Goal: Information Seeking & Learning: Learn about a topic

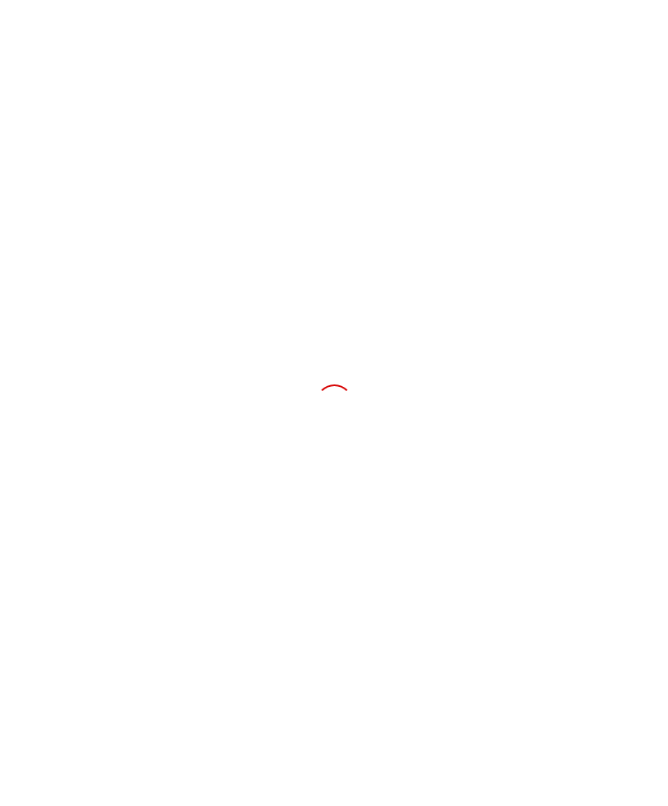
scroll to position [0, 226]
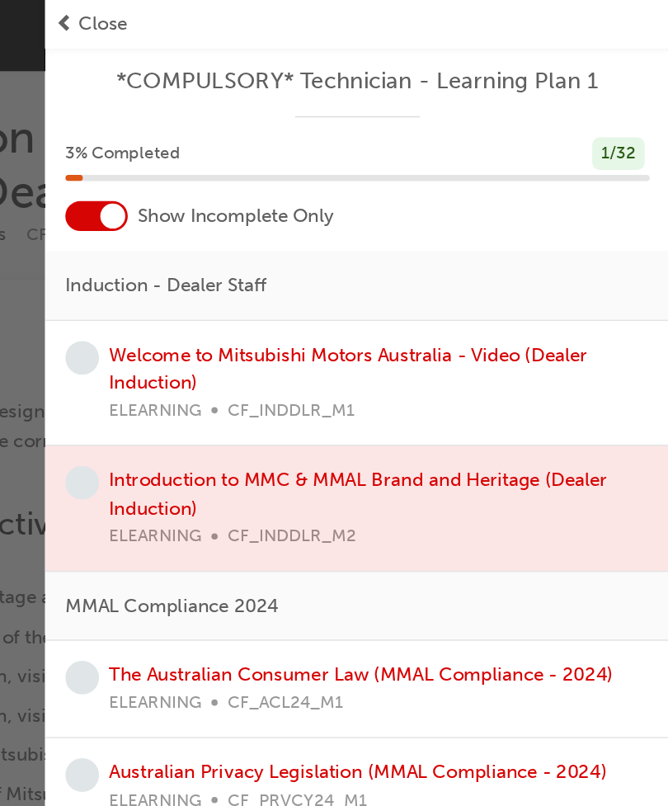
click at [300, 249] on div "Welcome to Mitsubishi Motors Australia - Video (Dealer Induction) ELEARNING CF_…" at bounding box center [476, 253] width 357 height 56
click at [269, 234] on span "learningRecordVerb_NONE-icon" at bounding box center [280, 236] width 22 height 22
click at [269, 231] on span "learningRecordVerb_NONE-icon" at bounding box center [280, 236] width 22 height 22
click at [317, 176] on div "Induction - Dealer Staff" at bounding box center [462, 189] width 413 height 46
click at [269, 186] on span "Induction - Dealer Staff" at bounding box center [335, 188] width 133 height 19
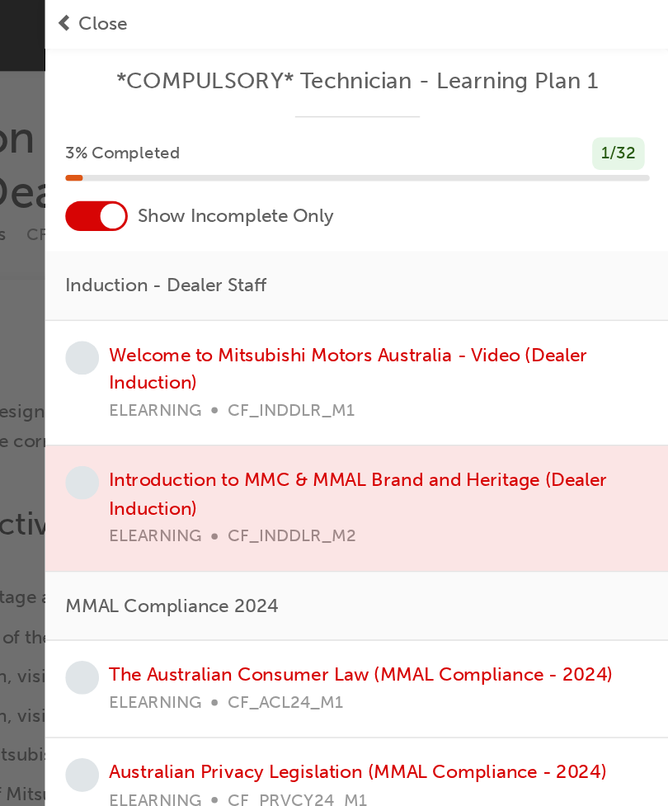
scroll to position [0, 0]
click at [292, 140] on div at bounding box center [300, 143] width 17 height 17
click at [269, 145] on div at bounding box center [289, 143] width 41 height 20
click at [269, 240] on span "learningRecordVerb_NONE-icon" at bounding box center [280, 236] width 22 height 22
click at [298, 238] on link "Welcome to Mitsubishi Motors Australia - Video (Dealer Induction)" at bounding box center [456, 244] width 316 height 34
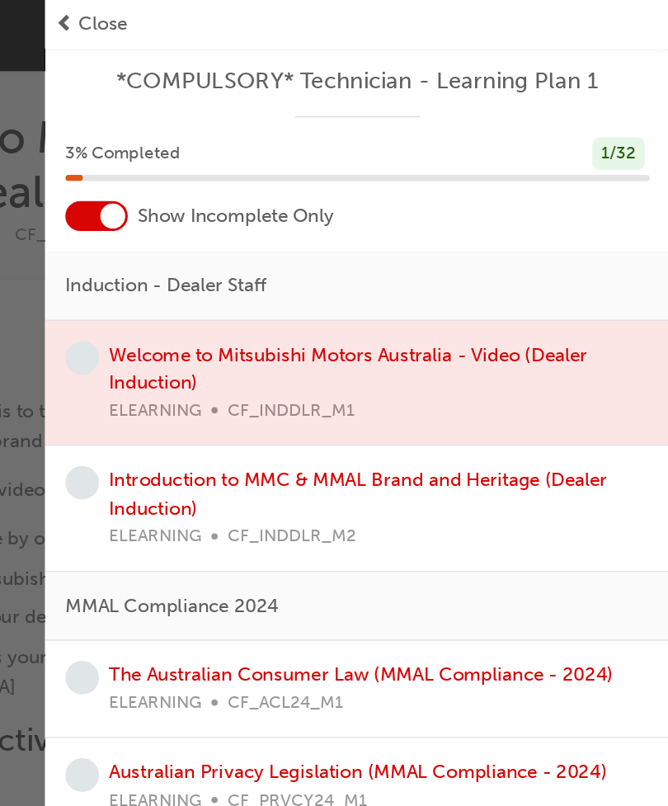
click at [347, 234] on div at bounding box center [462, 253] width 413 height 83
click at [376, 221] on div at bounding box center [462, 253] width 413 height 83
click at [373, 225] on div at bounding box center [462, 253] width 413 height 83
click at [262, 10] on span "prev-icon" at bounding box center [268, 16] width 12 height 19
click at [256, 229] on div at bounding box center [462, 253] width 413 height 83
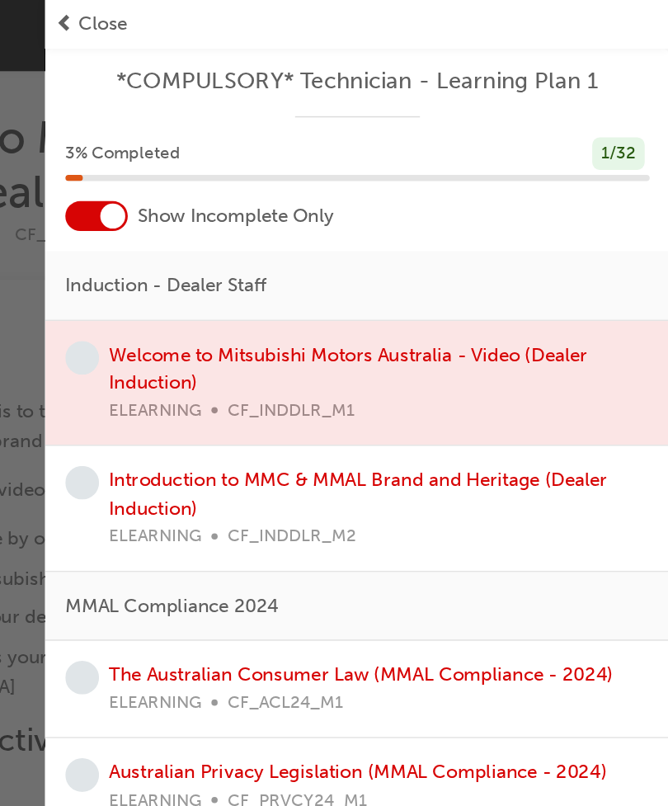
click at [370, 234] on div at bounding box center [462, 253] width 413 height 83
click at [387, 228] on div at bounding box center [462, 253] width 413 height 83
click at [391, 225] on div at bounding box center [462, 253] width 413 height 83
click at [278, 13] on span "Close" at bounding box center [294, 16] width 32 height 19
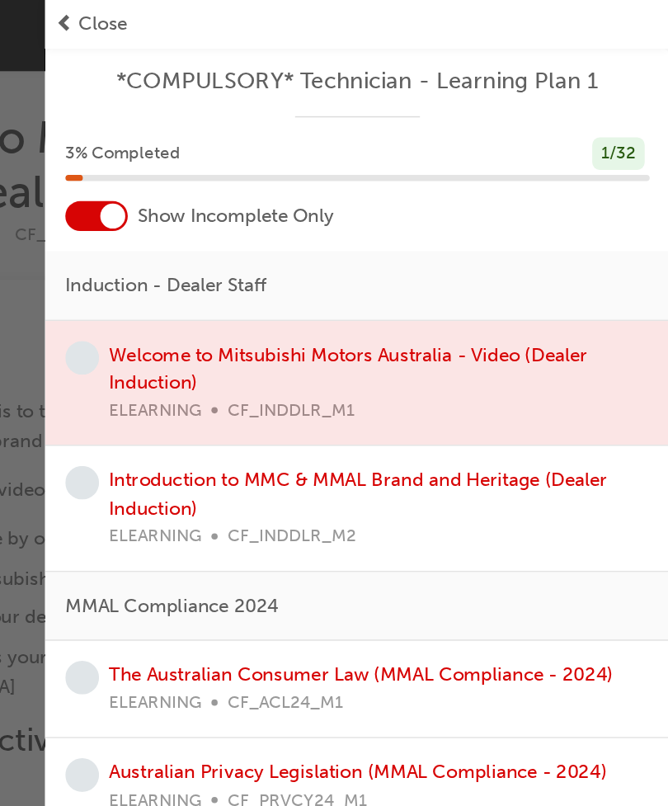
click at [262, 16] on span "prev-icon" at bounding box center [268, 16] width 12 height 19
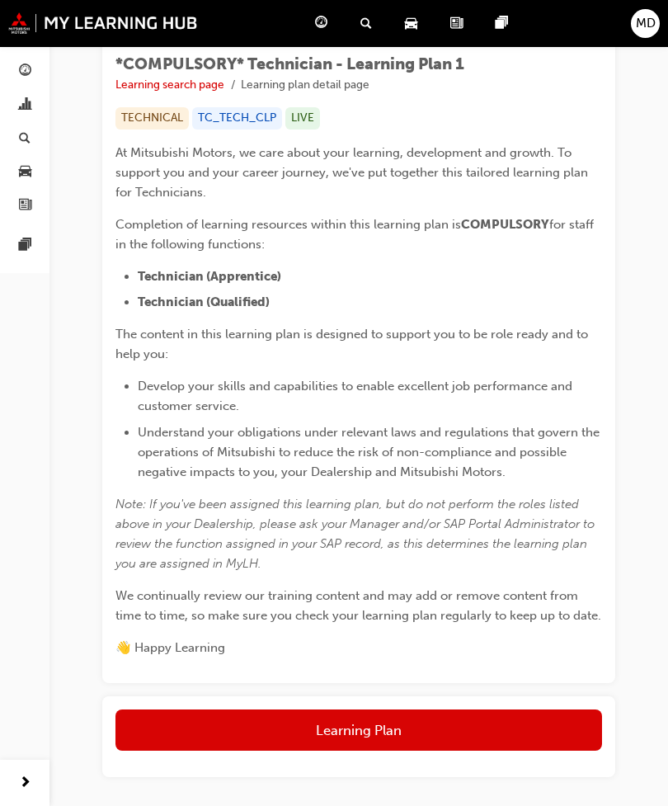
scroll to position [301, 0]
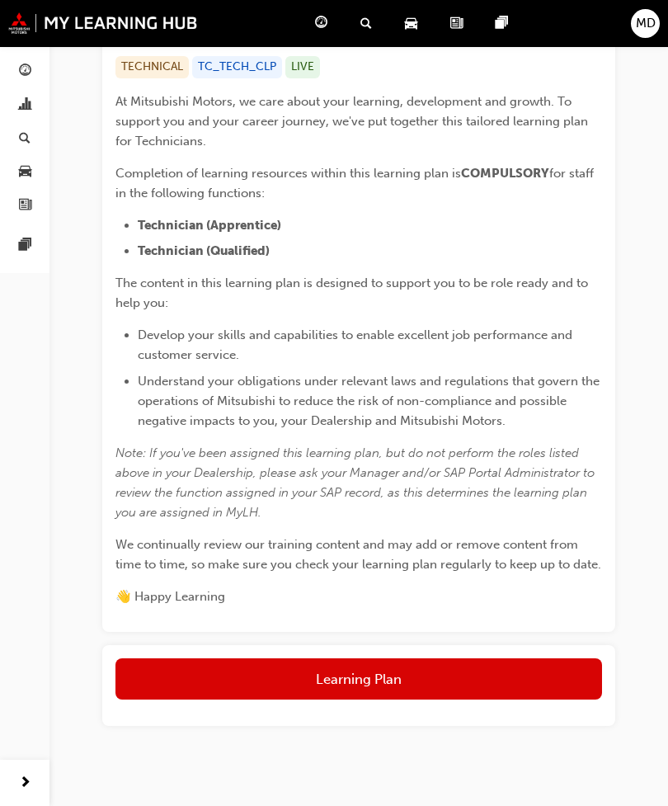
click at [465, 676] on button "Learning Plan" at bounding box center [359, 679] width 487 height 41
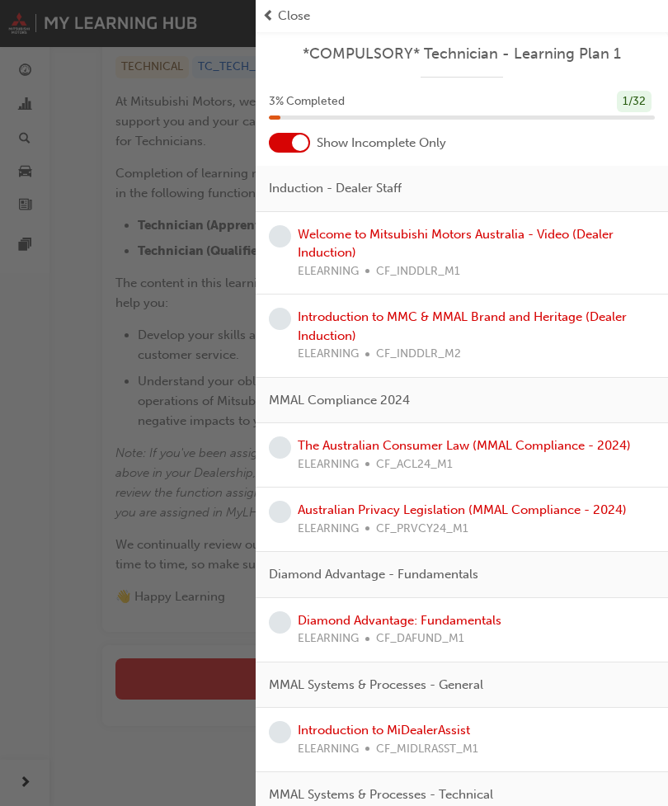
click at [542, 238] on link "Welcome to Mitsubishi Motors Australia - Video (Dealer Induction)" at bounding box center [456, 244] width 316 height 34
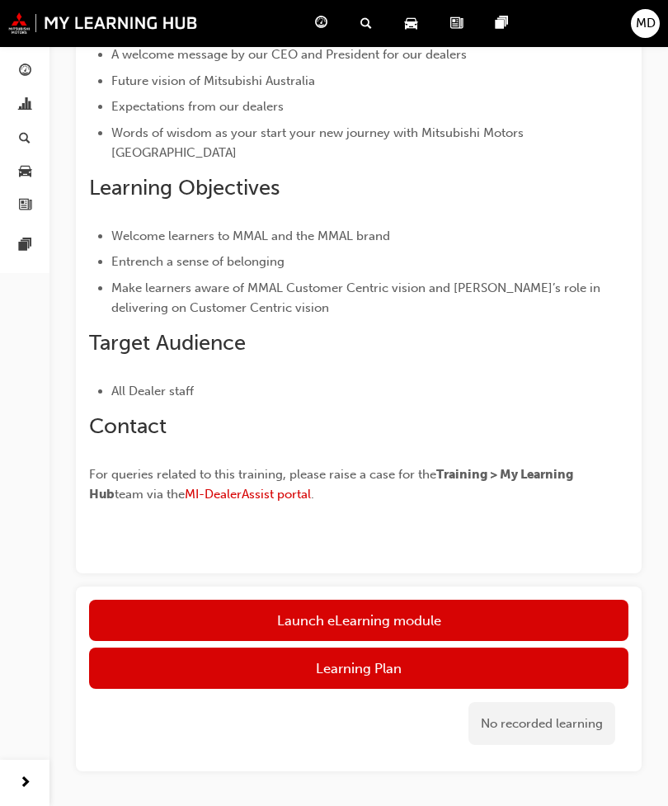
scroll to position [299, 0]
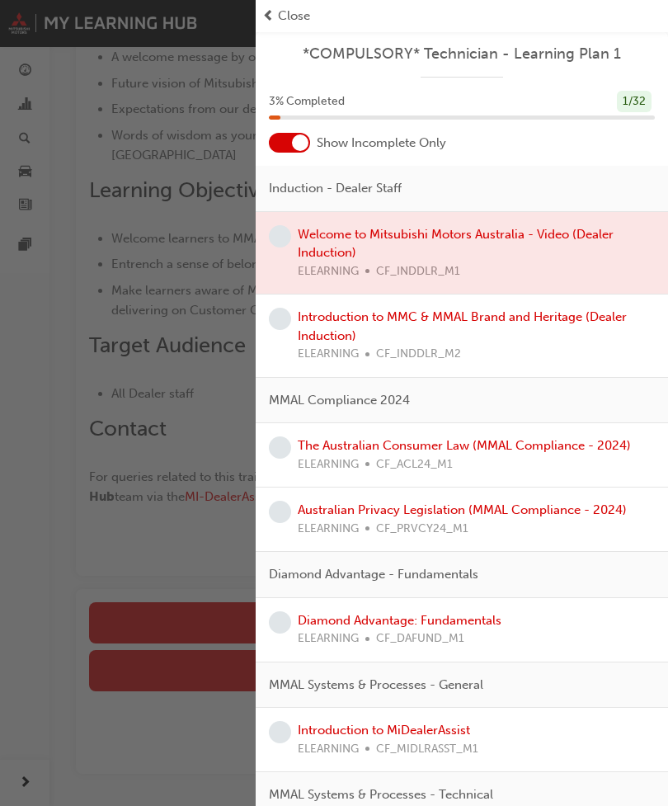
click at [571, 237] on div at bounding box center [462, 253] width 413 height 83
click at [591, 149] on div "Show Incomplete Only" at bounding box center [462, 143] width 413 height 20
click at [563, 230] on div at bounding box center [462, 253] width 413 height 83
click at [581, 317] on link "Introduction to MMC & MMAL Brand and Heritage (Dealer Induction)" at bounding box center [462, 326] width 329 height 34
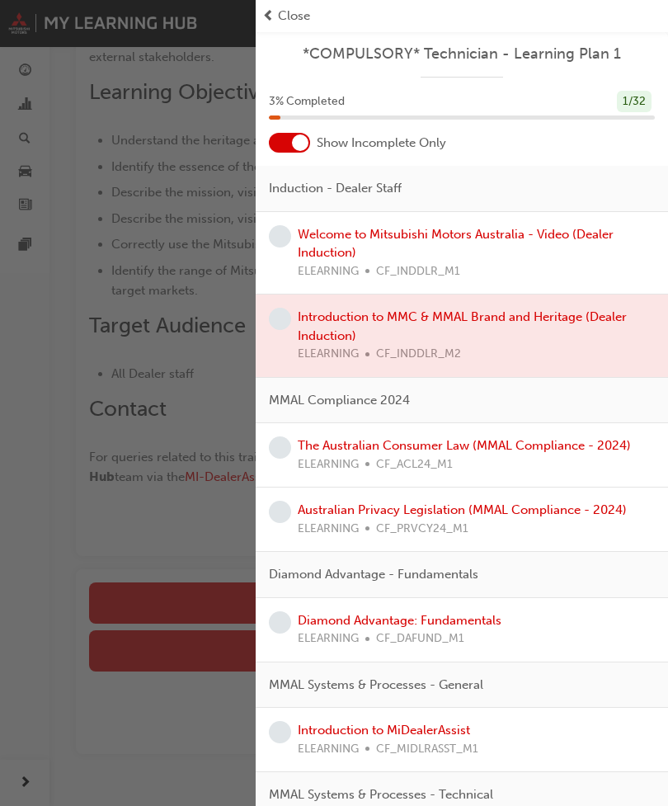
click at [583, 229] on link "Welcome to Mitsubishi Motors Australia - Video (Dealer Induction)" at bounding box center [456, 244] width 316 height 34
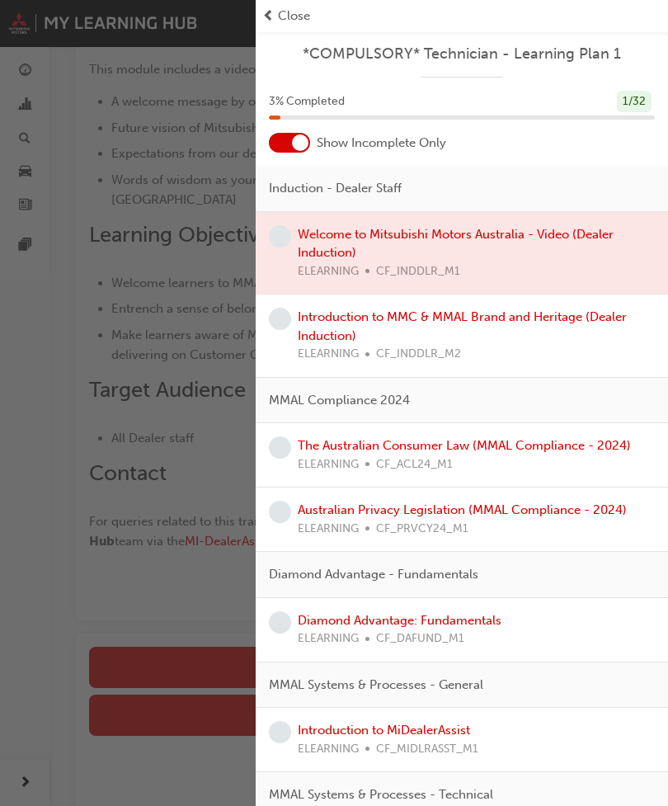
click at [553, 244] on div at bounding box center [462, 253] width 413 height 83
click at [567, 229] on div at bounding box center [462, 253] width 413 height 83
click at [566, 229] on div at bounding box center [462, 253] width 413 height 83
click at [529, 338] on div "Introduction to MMC & MMAL Brand and Heritage (Dealer Induction) ELEARNING CF_I…" at bounding box center [476, 336] width 357 height 56
click at [513, 319] on link "Introduction to MMC & MMAL Brand and Heritage (Dealer Induction)" at bounding box center [462, 326] width 329 height 34
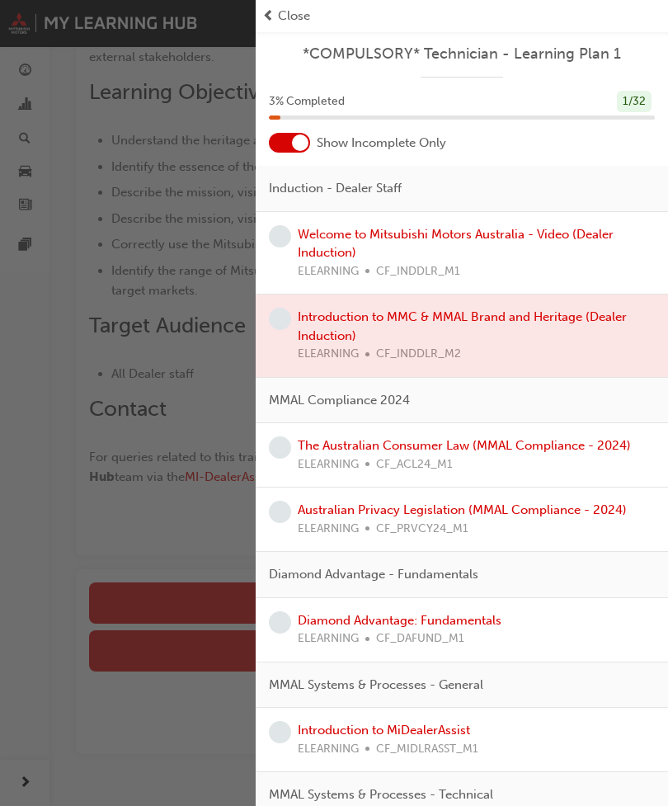
click at [588, 229] on link "Welcome to Mitsubishi Motors Australia - Video (Dealer Induction)" at bounding box center [456, 244] width 316 height 34
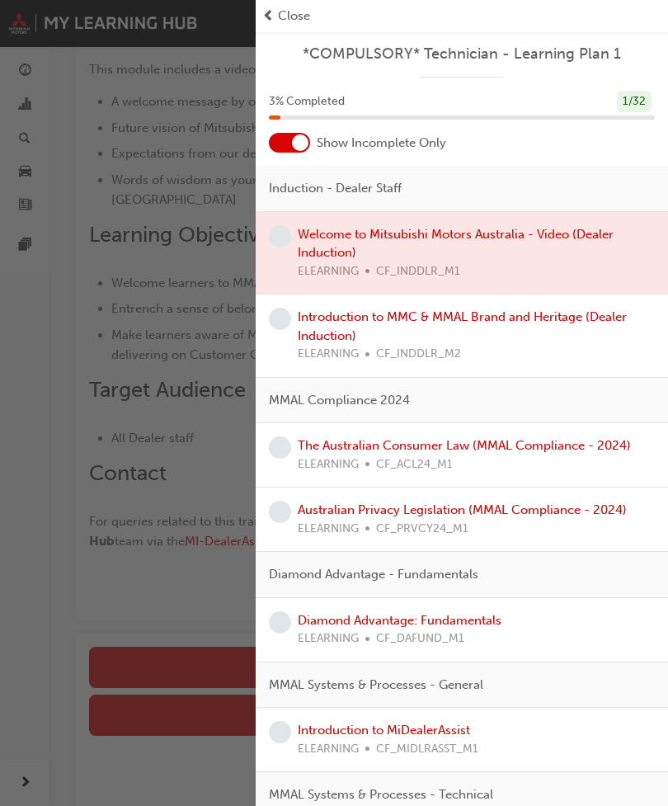
click at [587, 229] on div at bounding box center [462, 253] width 413 height 83
click at [572, 246] on div at bounding box center [462, 253] width 413 height 83
click at [46, 370] on div "button" at bounding box center [128, 403] width 256 height 806
click at [295, 17] on span "Close" at bounding box center [294, 16] width 32 height 19
click at [298, 17] on span "Close" at bounding box center [294, 16] width 32 height 19
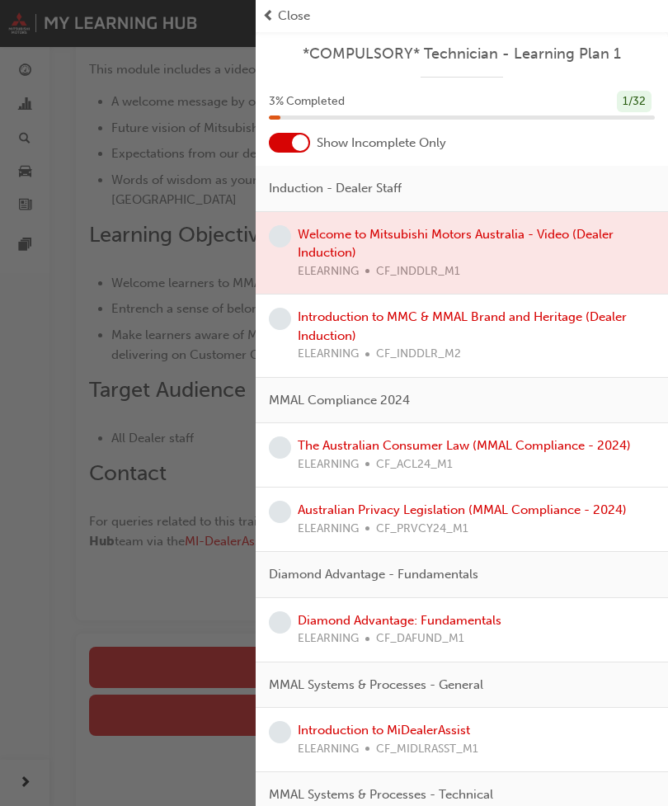
click at [281, 23] on span "Close" at bounding box center [294, 16] width 32 height 19
click at [159, 785] on div "button" at bounding box center [128, 403] width 256 height 806
click at [305, 7] on span "Close" at bounding box center [294, 16] width 32 height 19
click at [141, 748] on div "button" at bounding box center [128, 403] width 256 height 806
click at [35, 805] on div "button" at bounding box center [128, 403] width 256 height 806
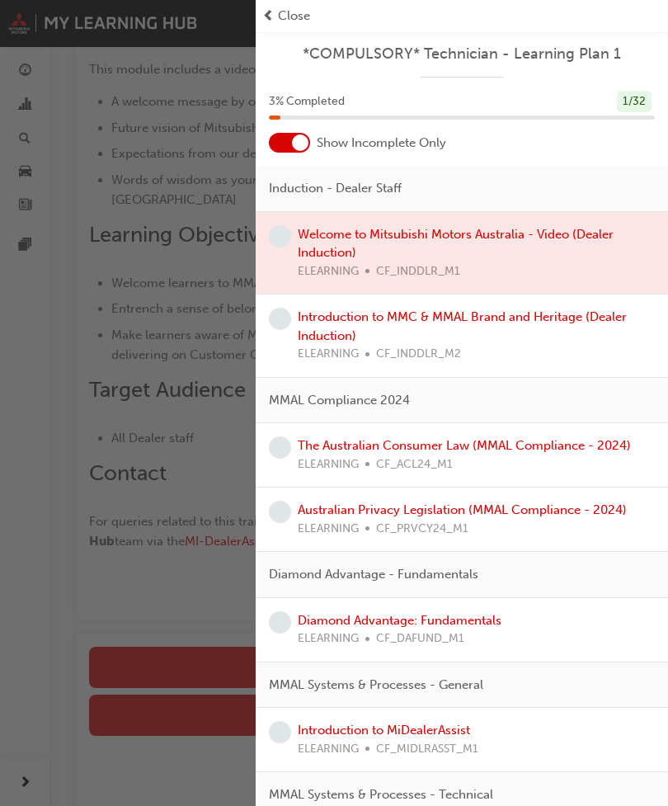
click at [305, 2] on div "Close" at bounding box center [462, 16] width 413 height 32
click at [304, 2] on div "Close" at bounding box center [462, 16] width 413 height 32
click at [290, 24] on span "Close" at bounding box center [294, 16] width 32 height 19
click at [290, 23] on span "Close" at bounding box center [294, 16] width 32 height 19
click at [302, 12] on span "Close" at bounding box center [294, 16] width 32 height 19
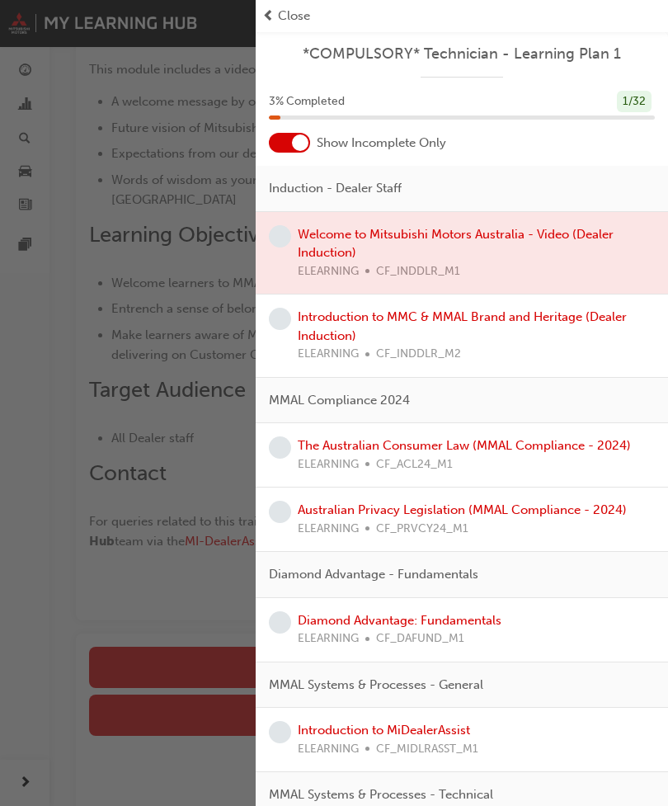
click at [296, 12] on span "Close" at bounding box center [294, 16] width 32 height 19
click at [295, 12] on span "Close" at bounding box center [294, 16] width 32 height 19
click at [293, 9] on span "Close" at bounding box center [294, 16] width 32 height 19
click at [302, 21] on span "Close" at bounding box center [294, 16] width 32 height 19
click at [309, 24] on span "Close" at bounding box center [294, 16] width 32 height 19
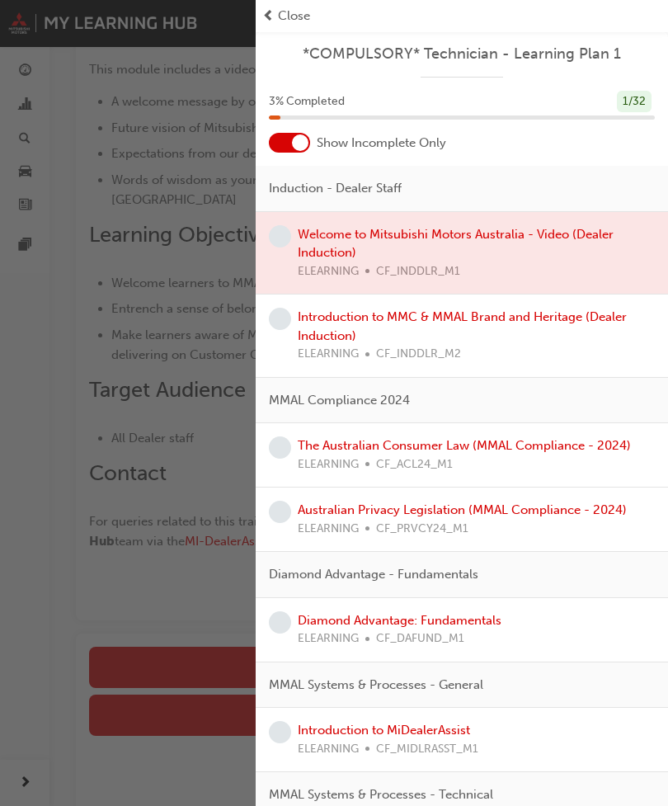
click at [308, 24] on span "Close" at bounding box center [294, 16] width 32 height 19
click at [306, 13] on span "Close" at bounding box center [294, 16] width 32 height 19
click at [44, 500] on div "button" at bounding box center [128, 403] width 256 height 806
click at [296, 13] on span "Close" at bounding box center [294, 16] width 32 height 19
click at [295, 20] on span "Close" at bounding box center [294, 16] width 32 height 19
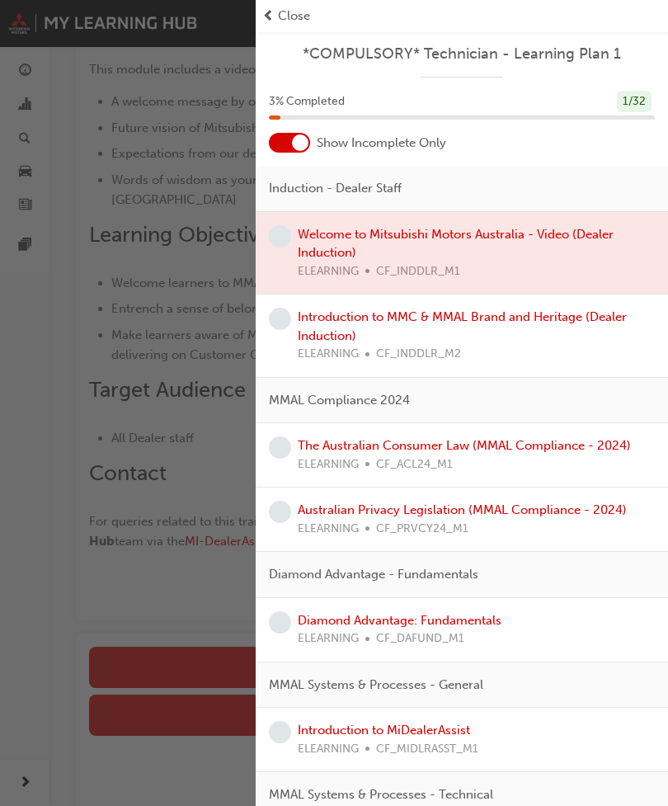
click at [64, 578] on div "button" at bounding box center [128, 403] width 256 height 806
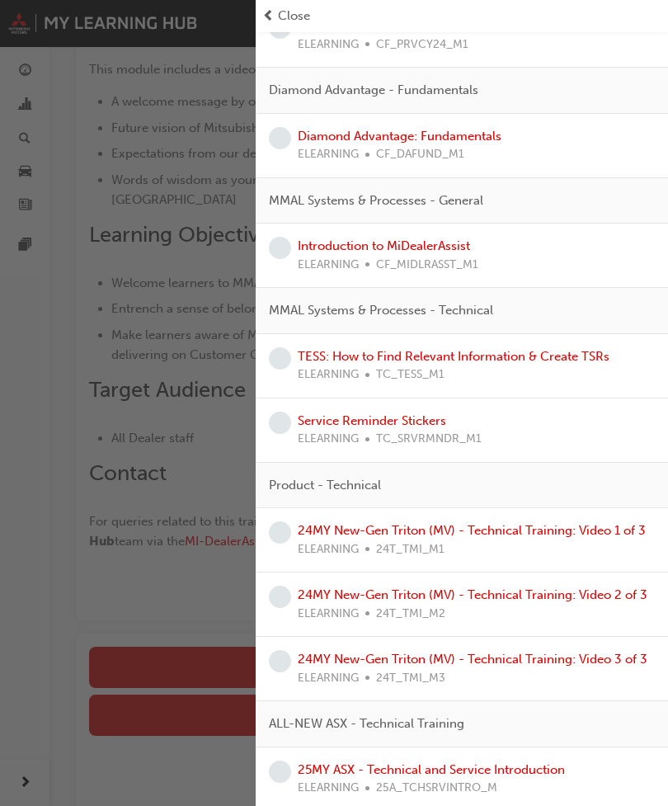
scroll to position [486, 0]
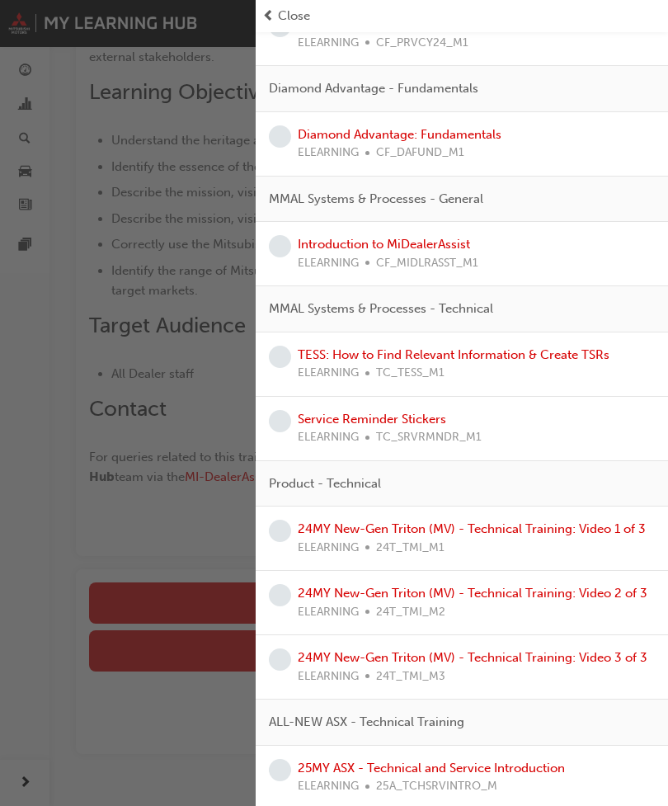
scroll to position [307, 0]
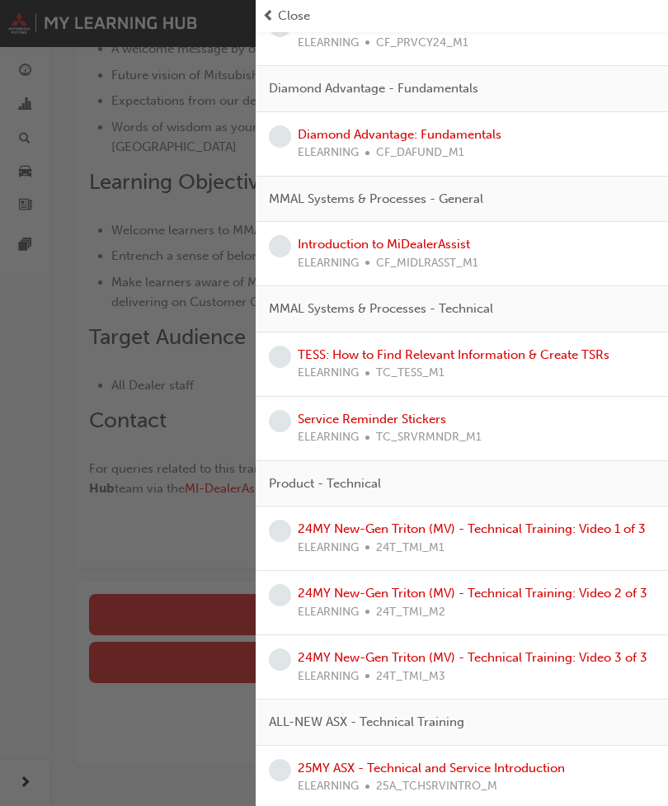
scroll to position [352, 0]
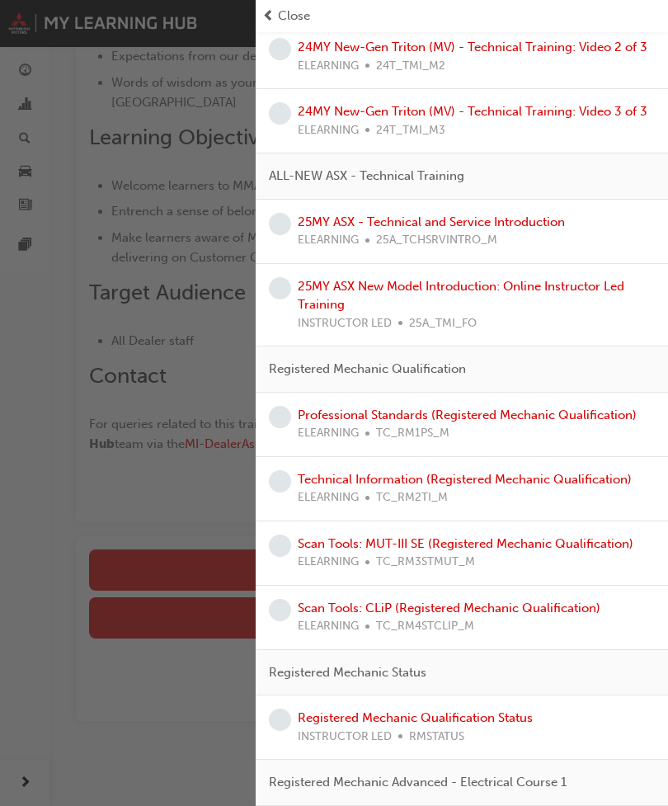
click at [281, 21] on span "Close" at bounding box center [294, 16] width 32 height 19
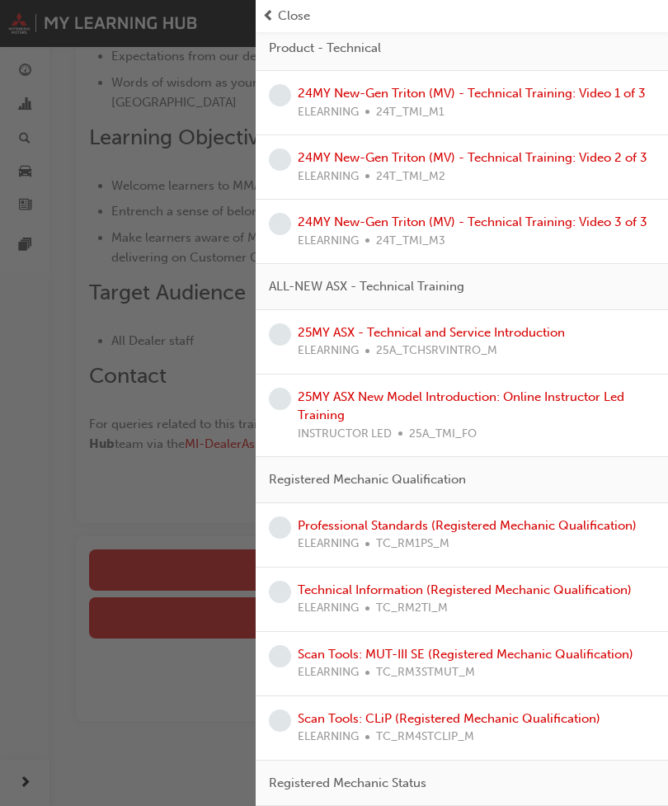
click at [280, 21] on span "Close" at bounding box center [294, 16] width 32 height 19
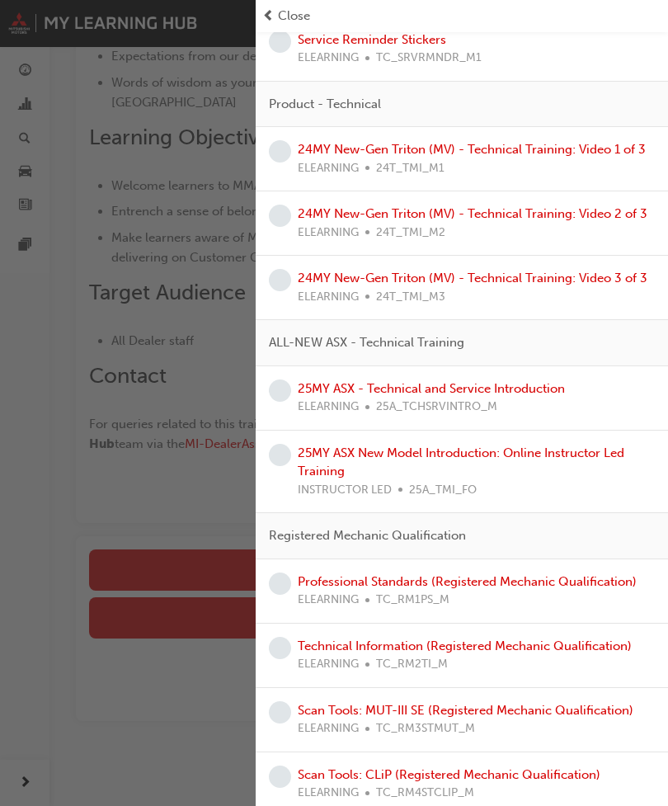
click at [281, 10] on span "Close" at bounding box center [294, 16] width 32 height 19
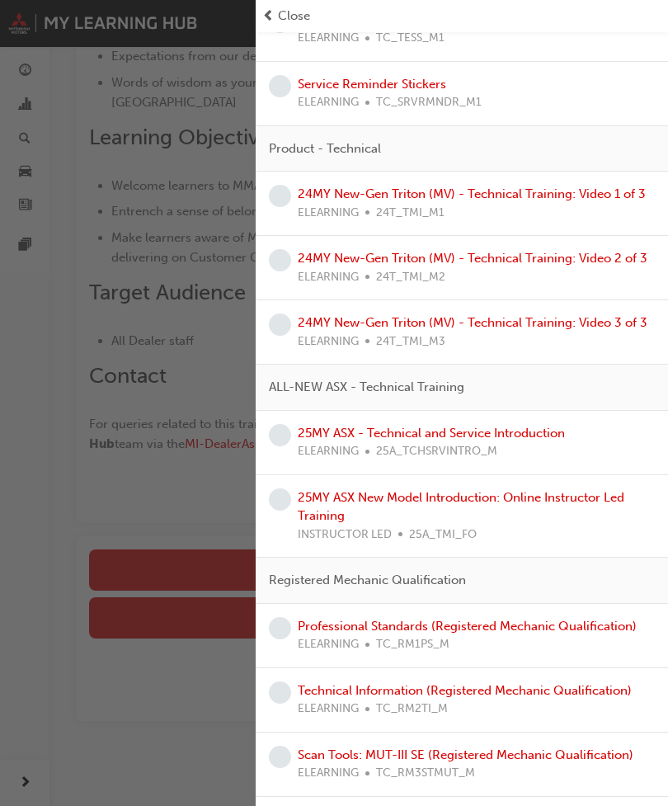
scroll to position [818, 0]
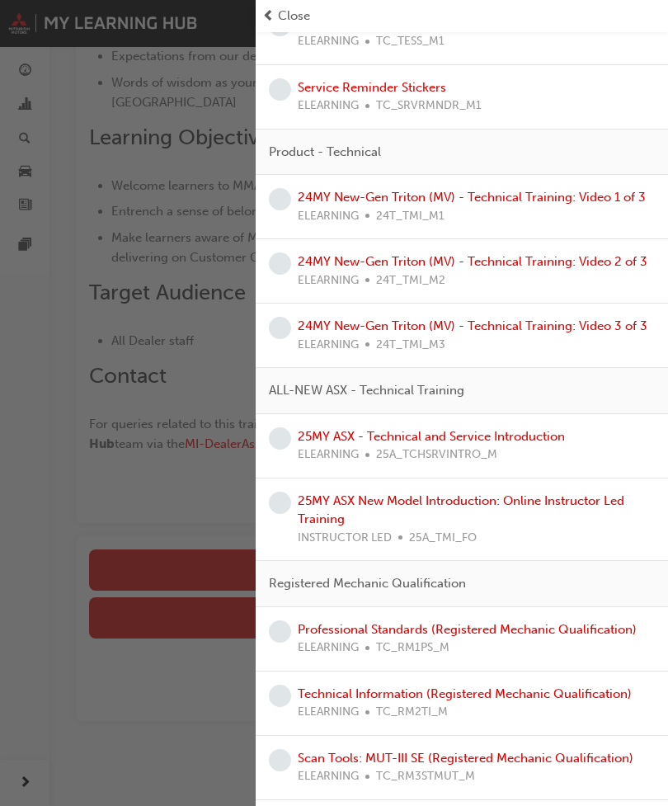
click at [296, 20] on span "Close" at bounding box center [294, 16] width 32 height 19
click at [290, 3] on div "Close" at bounding box center [462, 16] width 413 height 32
click at [276, 15] on div "Close" at bounding box center [461, 16] width 399 height 19
click at [295, 17] on span "Close" at bounding box center [294, 16] width 32 height 19
click at [280, 14] on span "Close" at bounding box center [294, 16] width 32 height 19
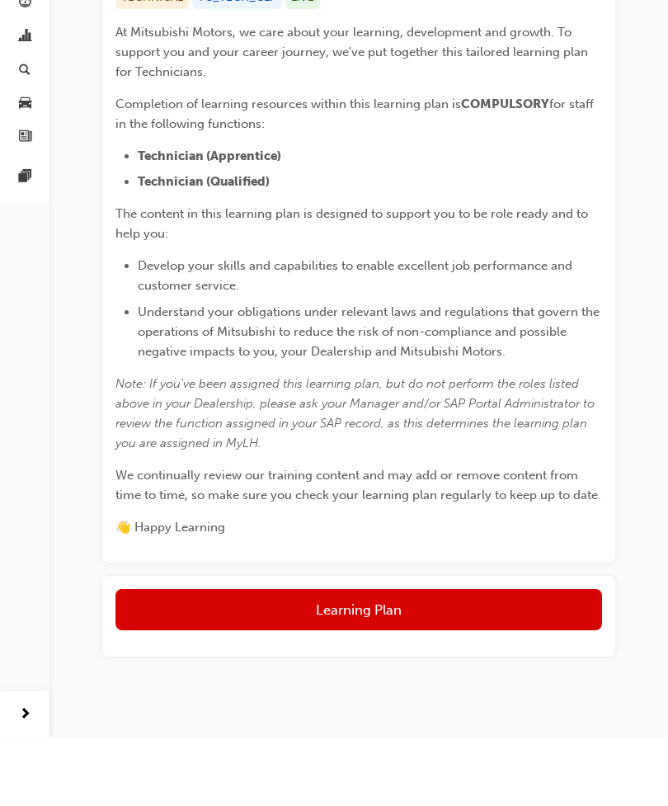
scroll to position [301, 0]
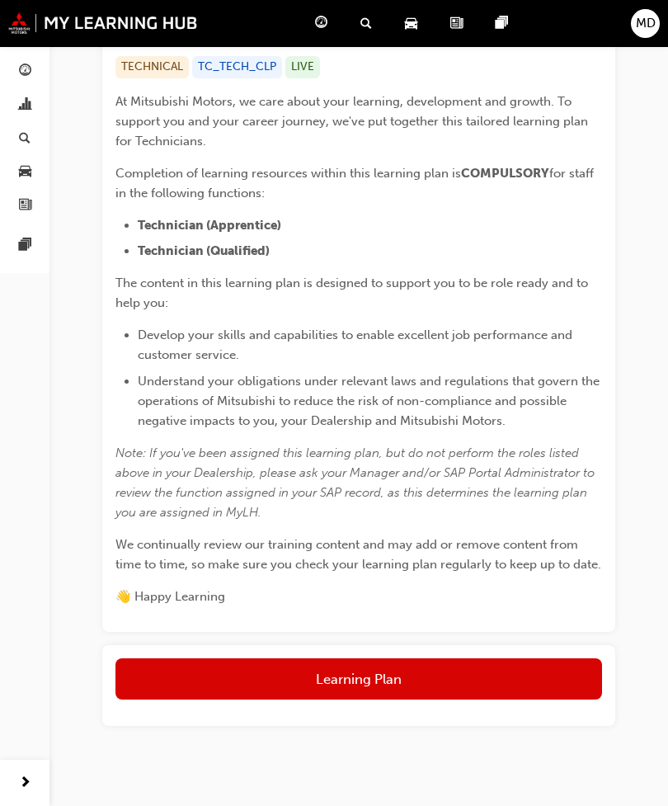
click at [534, 684] on button "Learning Plan" at bounding box center [359, 679] width 487 height 41
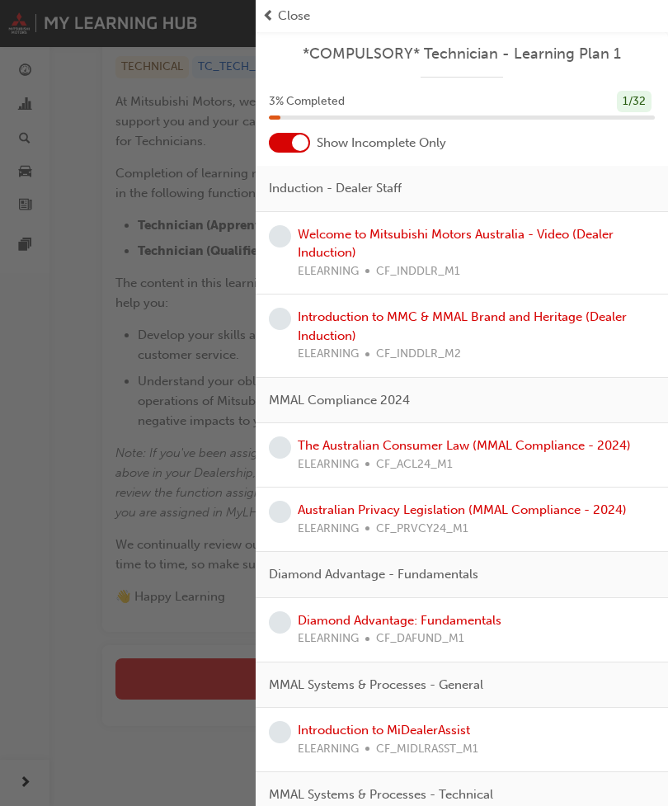
click at [545, 238] on link "Welcome to Mitsubishi Motors Australia - Video (Dealer Induction)" at bounding box center [456, 244] width 316 height 34
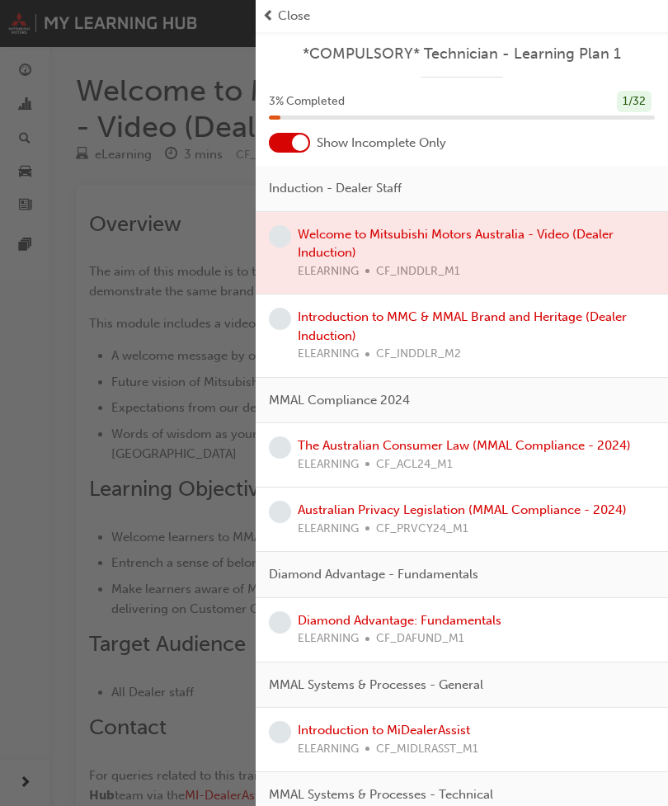
click at [569, 316] on link "Introduction to MMC & MMAL Brand and Heritage (Dealer Induction)" at bounding box center [462, 326] width 329 height 34
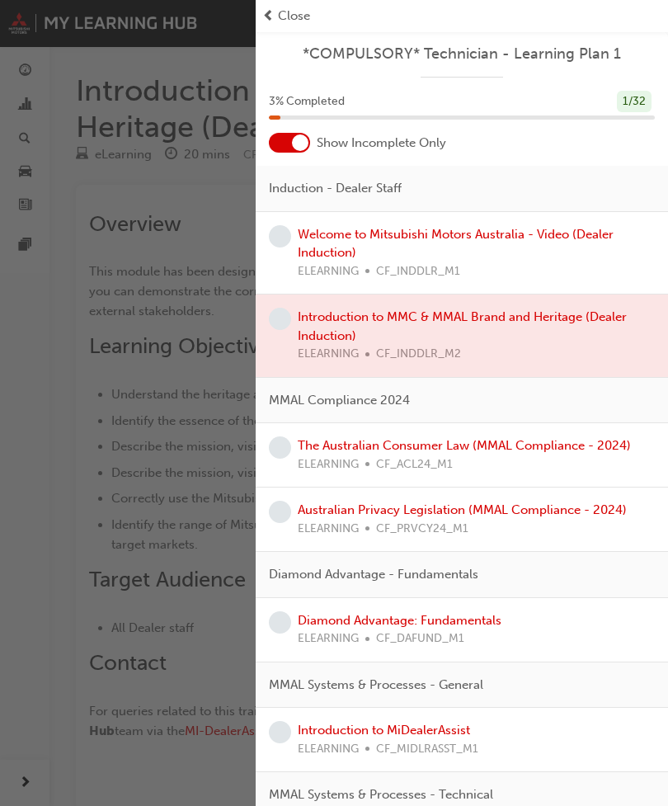
click at [537, 220] on div "Welcome to Mitsubishi Motors Australia - Video (Dealer Induction) ELEARNING CF_…" at bounding box center [462, 253] width 413 height 83
click at [533, 231] on link "Welcome to Mitsubishi Motors Australia - Video (Dealer Induction)" at bounding box center [456, 244] width 316 height 34
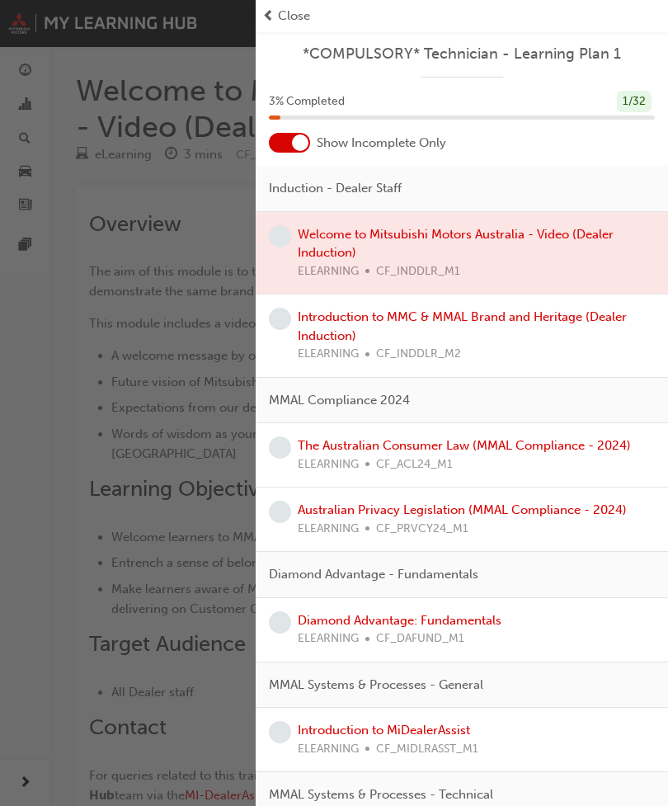
click at [508, 311] on link "Introduction to MMC & MMAL Brand and Heritage (Dealer Induction)" at bounding box center [462, 326] width 329 height 34
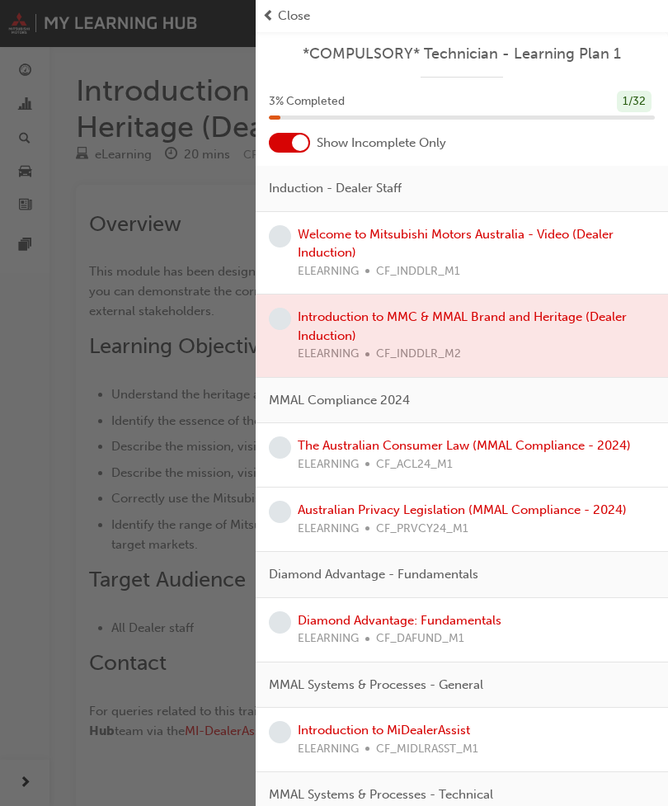
click at [284, 19] on span "Close" at bounding box center [294, 16] width 32 height 19
click at [291, 12] on span "Close" at bounding box center [294, 16] width 32 height 19
click at [295, 21] on span "Close" at bounding box center [294, 16] width 32 height 19
click at [47, 295] on div "button" at bounding box center [128, 403] width 256 height 806
click at [286, 16] on span "Close" at bounding box center [294, 16] width 32 height 19
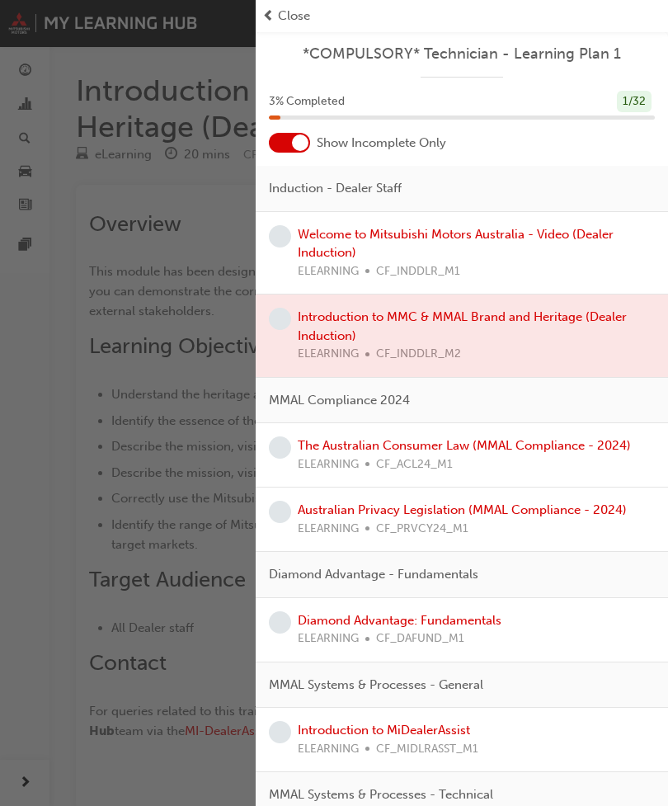
click at [286, 11] on span "Close" at bounding box center [294, 16] width 32 height 19
click at [218, 21] on div "button" at bounding box center [128, 403] width 256 height 806
click at [288, 9] on span "Close" at bounding box center [294, 16] width 32 height 19
click at [303, 15] on span "Close" at bounding box center [294, 16] width 32 height 19
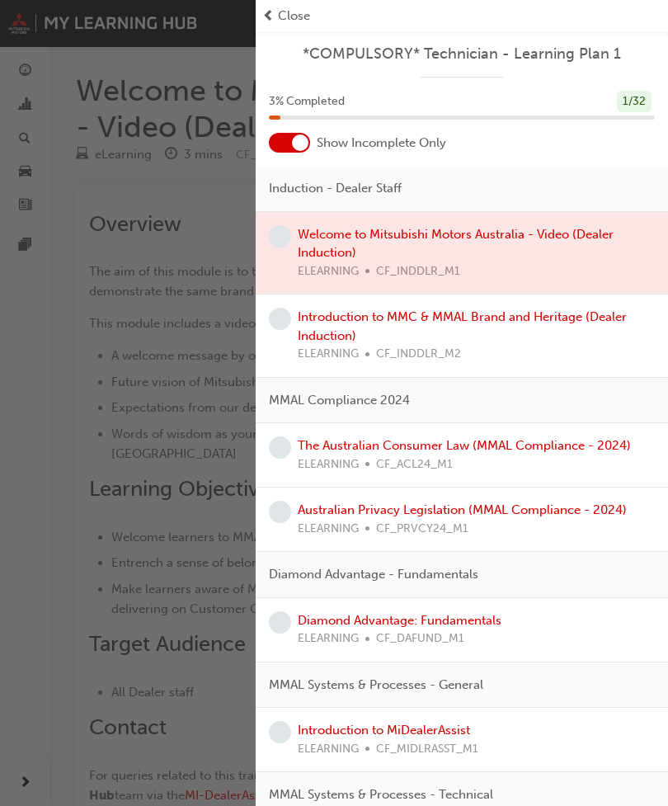
click at [583, 319] on link "Introduction to MMC & MMAL Brand and Heritage (Dealer Induction)" at bounding box center [462, 326] width 329 height 34
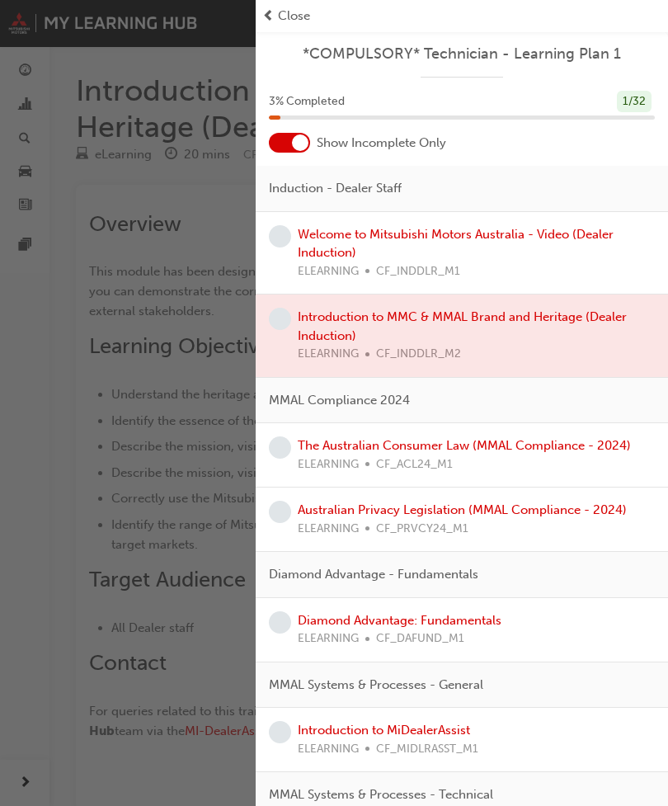
click at [561, 428] on div "The Australian Consumer Law (MMAL Compliance - 2024) ELEARNING CF_ACL24_M1" at bounding box center [462, 455] width 413 height 64
click at [558, 438] on link "The Australian Consumer Law (MMAL Compliance - 2024)" at bounding box center [464, 445] width 333 height 15
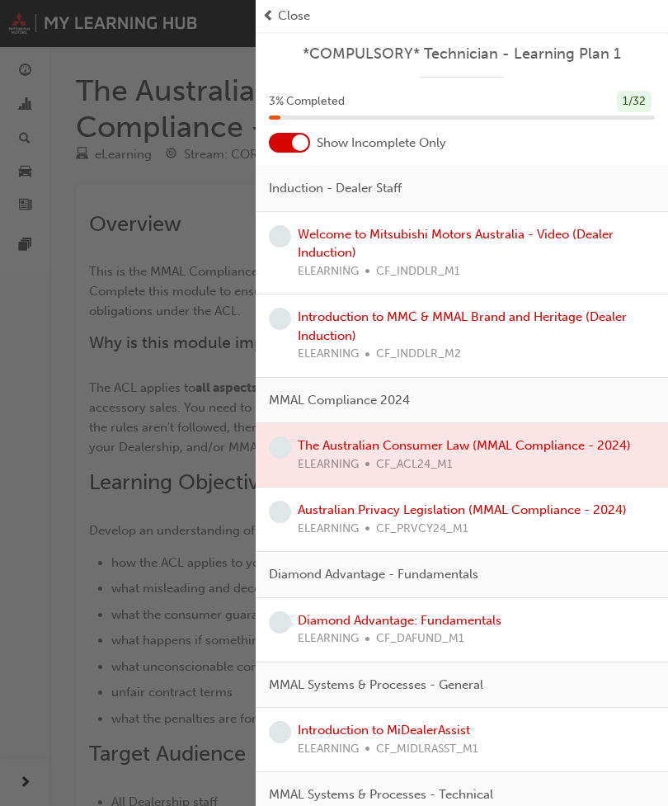
click at [555, 302] on div "Introduction to MMC & MMAL Brand and Heritage (Dealer Induction) ELEARNING CF_I…" at bounding box center [462, 336] width 413 height 83
click at [536, 309] on link "Introduction to MMC & MMAL Brand and Heritage (Dealer Induction)" at bounding box center [462, 326] width 329 height 34
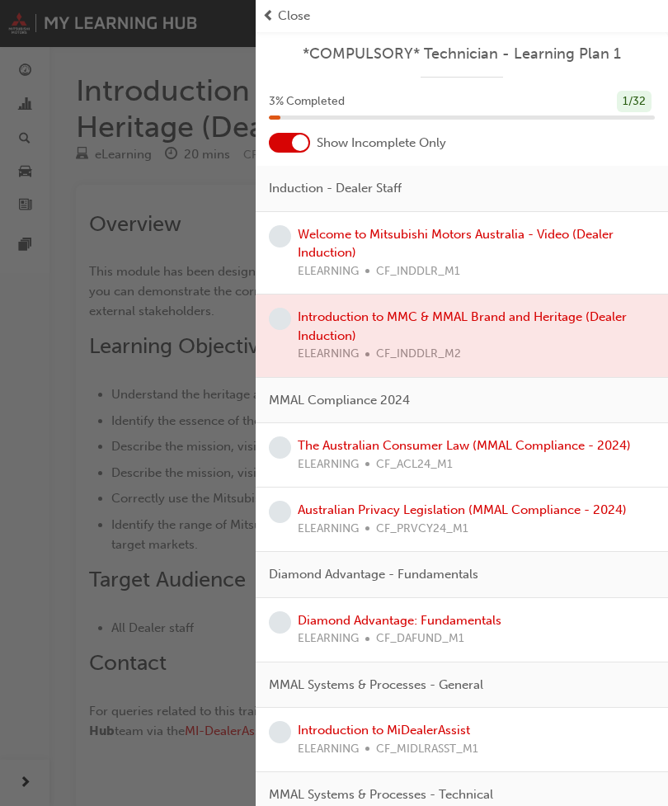
click at [212, 370] on div "button" at bounding box center [128, 403] width 256 height 806
click at [302, 9] on span "Close" at bounding box center [294, 16] width 32 height 19
click at [295, 17] on span "Close" at bounding box center [294, 16] width 32 height 19
click at [299, 7] on span "Close" at bounding box center [294, 16] width 32 height 19
click at [297, 17] on span "Close" at bounding box center [294, 16] width 32 height 19
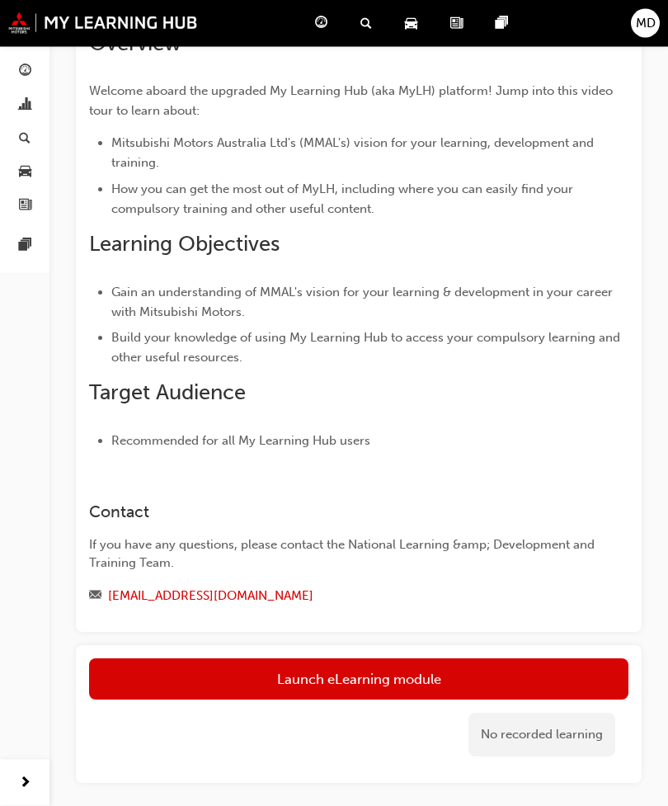
scroll to position [207, 0]
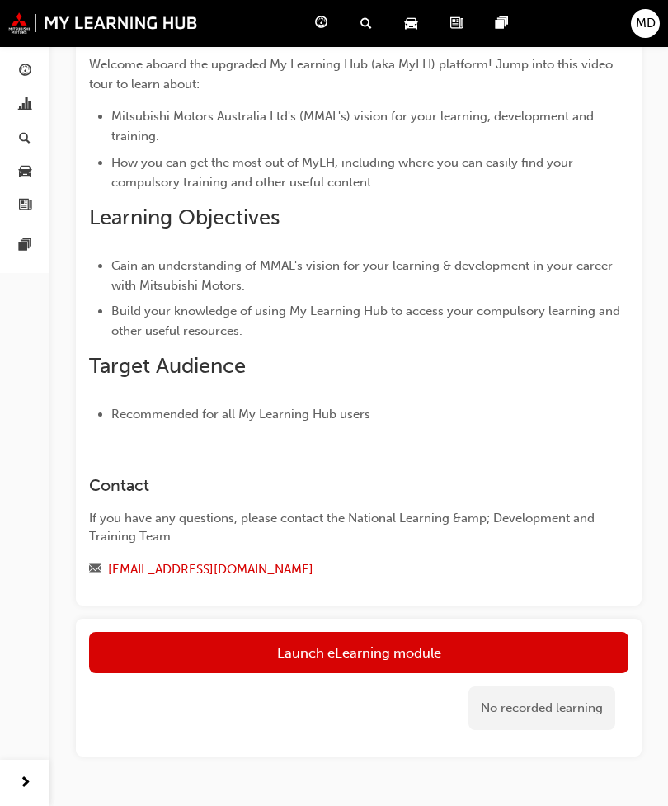
click at [555, 644] on link "Launch eLearning module" at bounding box center [359, 652] width 540 height 41
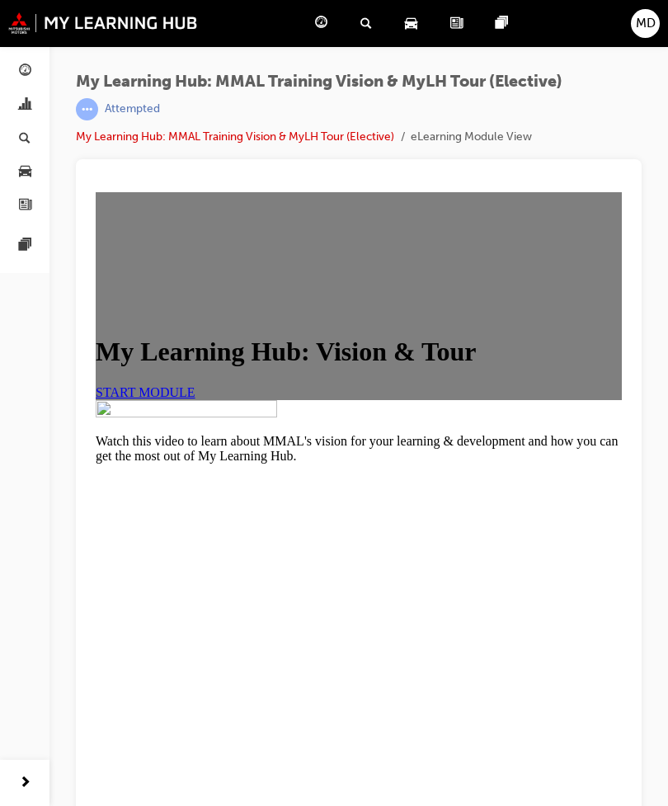
scroll to position [7, 0]
click at [196, 399] on link "START MODULE" at bounding box center [146, 392] width 100 height 14
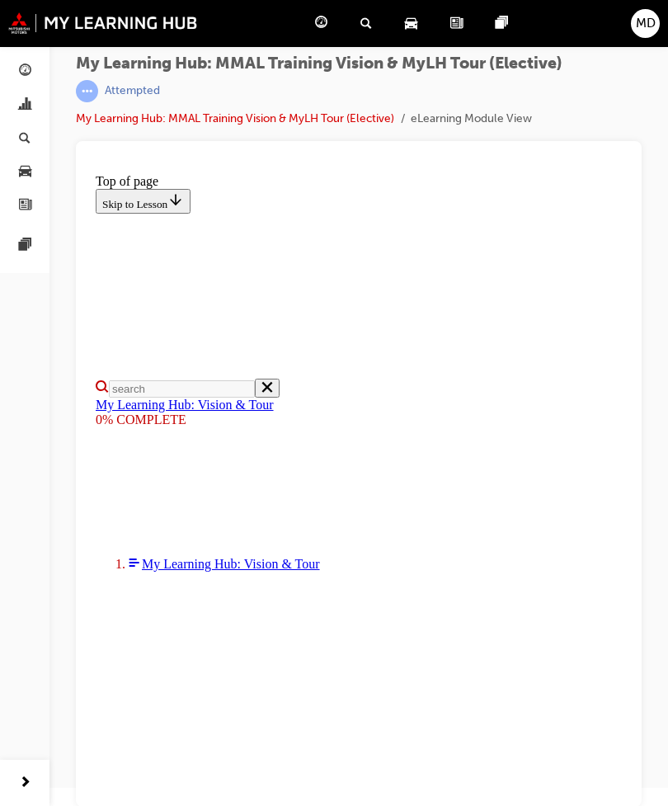
scroll to position [78, 0]
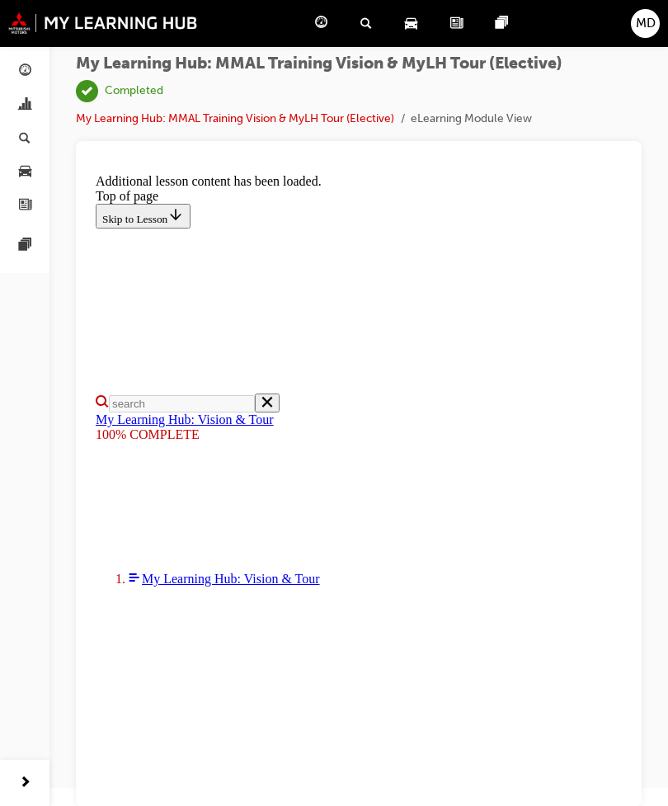
scroll to position [253, 0]
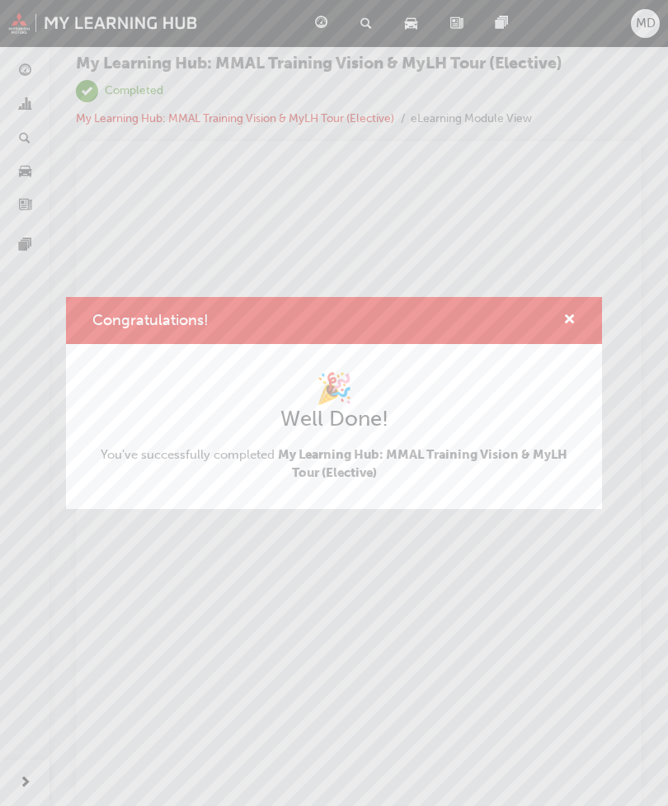
scroll to position [0, 0]
click at [573, 314] on span "cross-icon" at bounding box center [570, 321] width 12 height 15
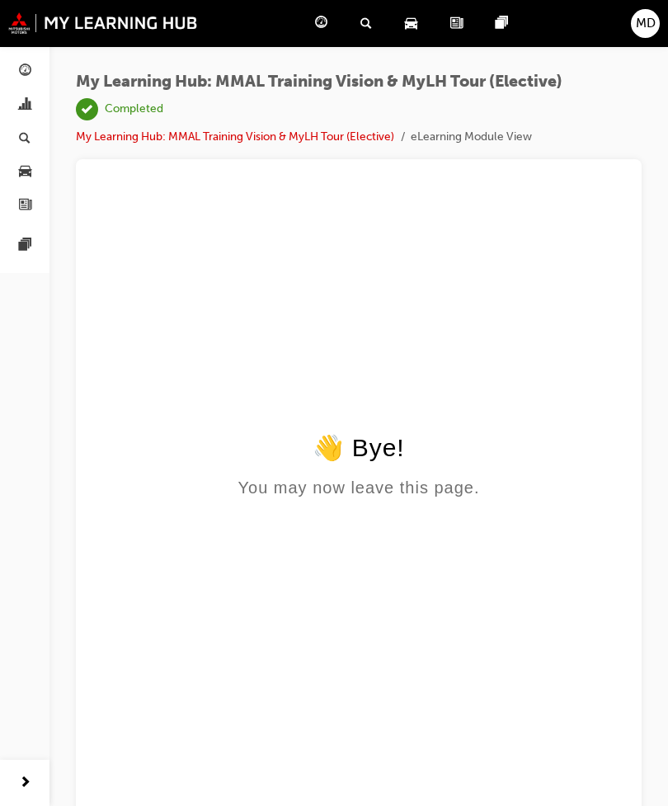
click at [27, 308] on div "Dashboard Analytics Search Learning Product Hub News Pages Pages" at bounding box center [25, 382] width 50 height 765
click at [511, 21] on div "Pages" at bounding box center [505, 24] width 45 height 34
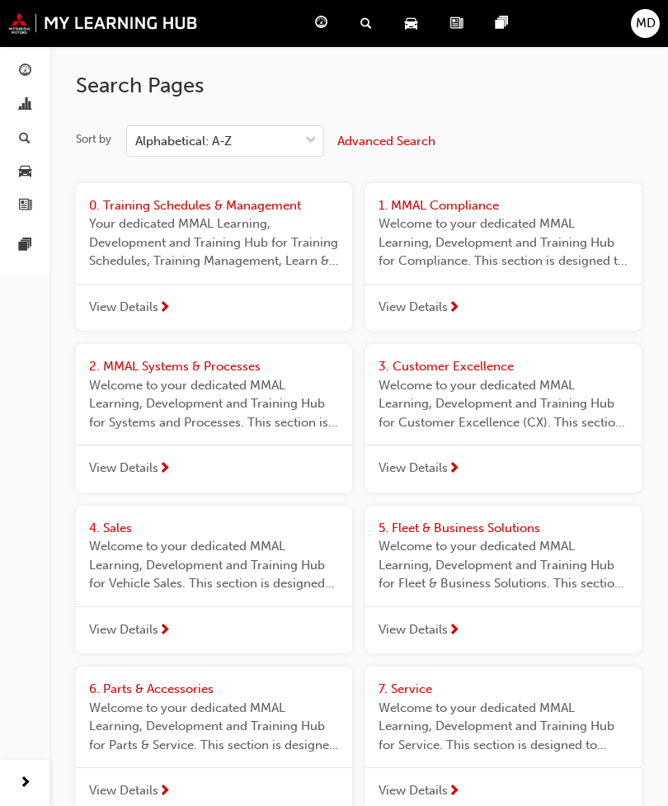
click at [159, 302] on span "next-icon" at bounding box center [164, 308] width 12 height 15
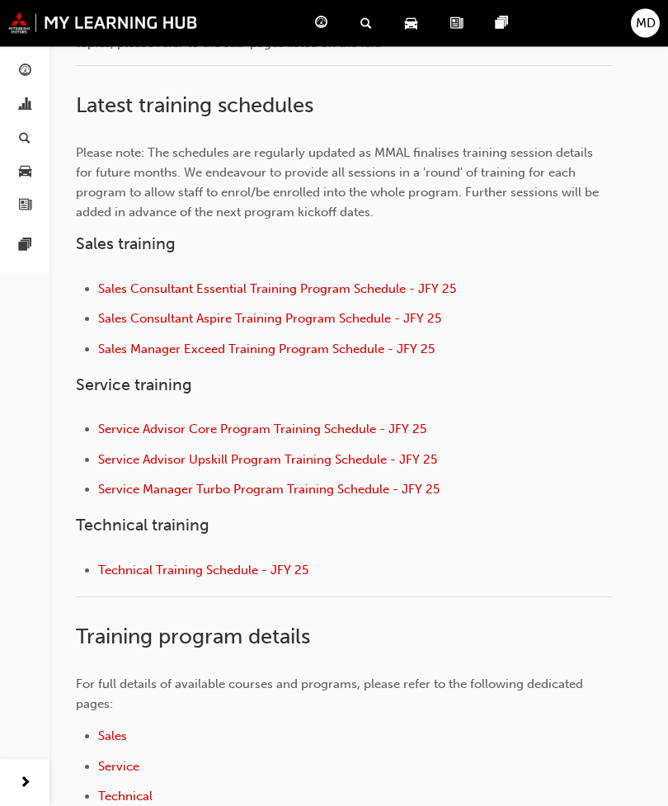
scroll to position [471, 0]
click at [114, 574] on span "Technical Training Schedule - JFY 25" at bounding box center [203, 570] width 210 height 15
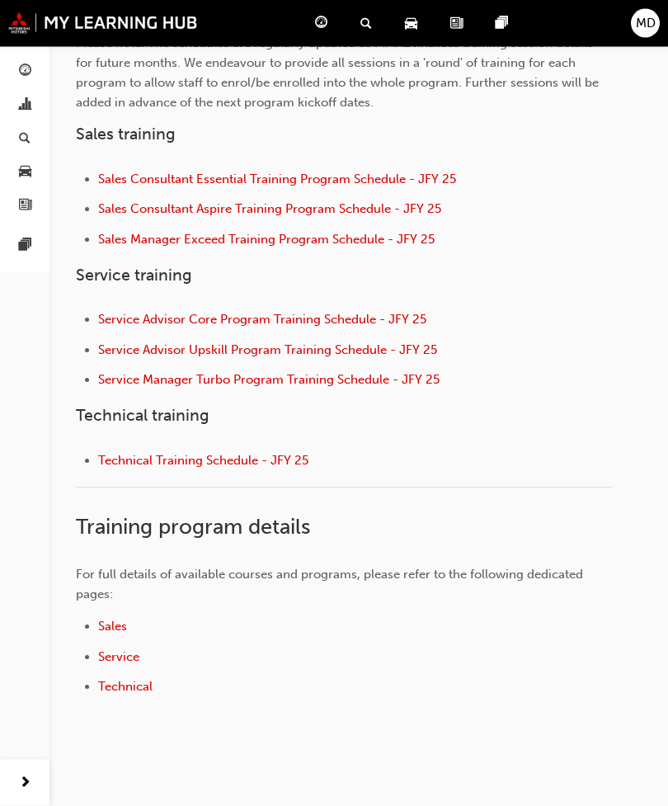
scroll to position [598, 0]
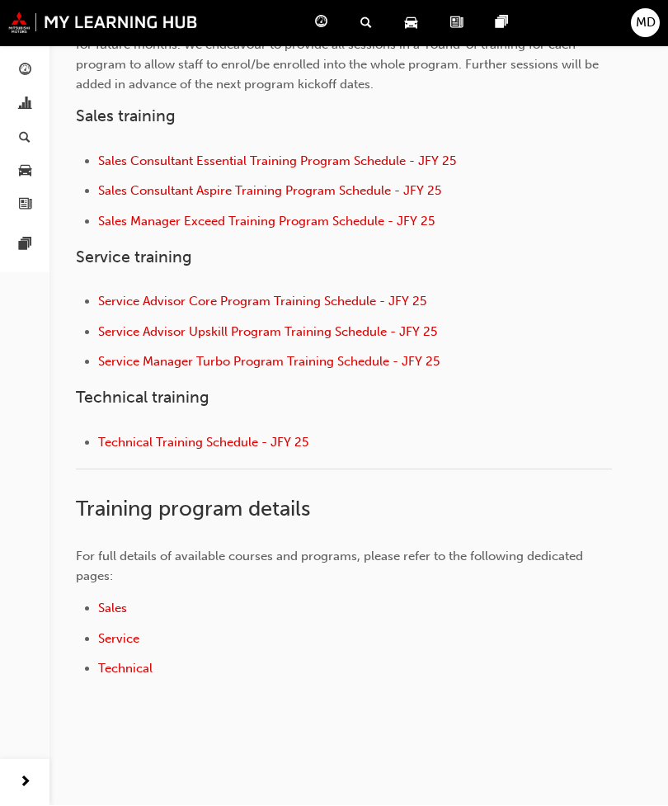
click at [505, 21] on span "pages-icon" at bounding box center [502, 23] width 12 height 21
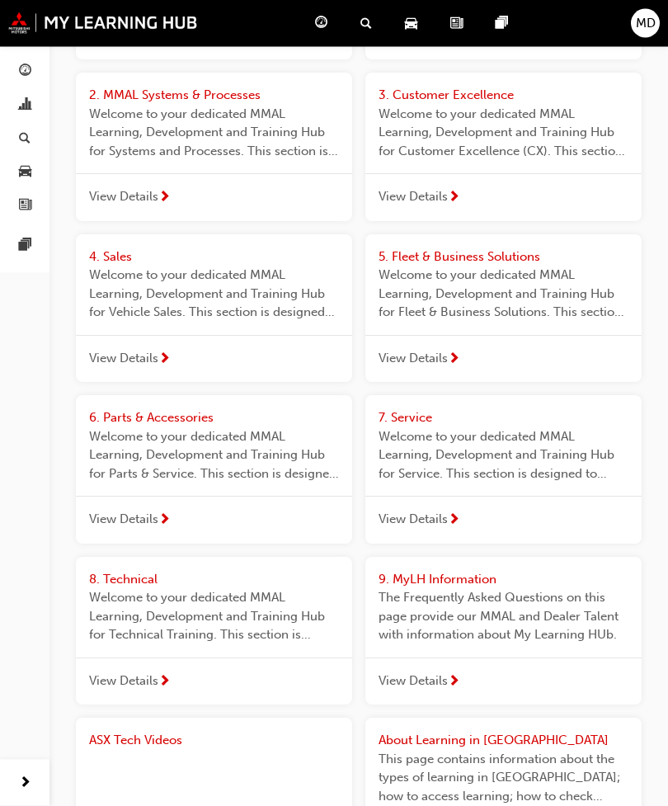
scroll to position [276, 0]
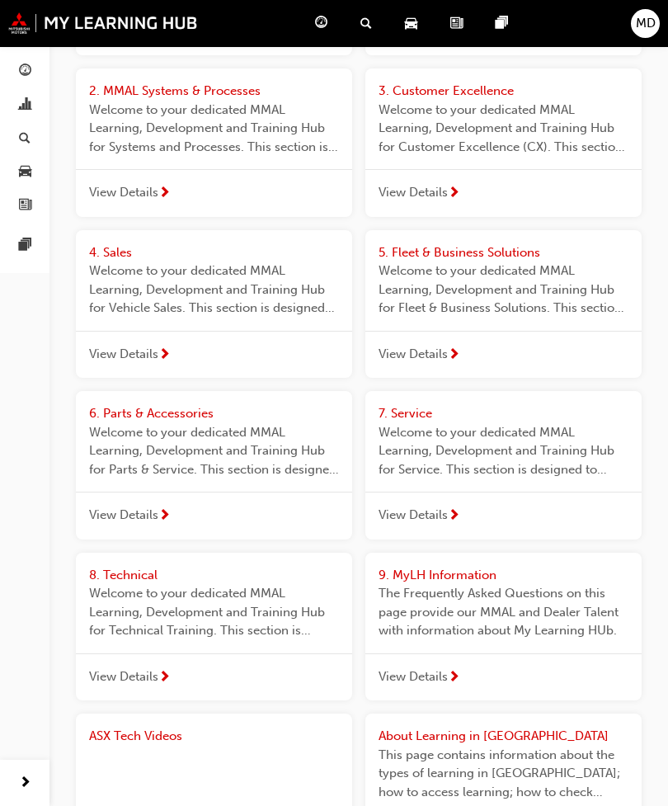
click at [124, 729] on span "ASX Tech Videos" at bounding box center [135, 736] width 93 height 15
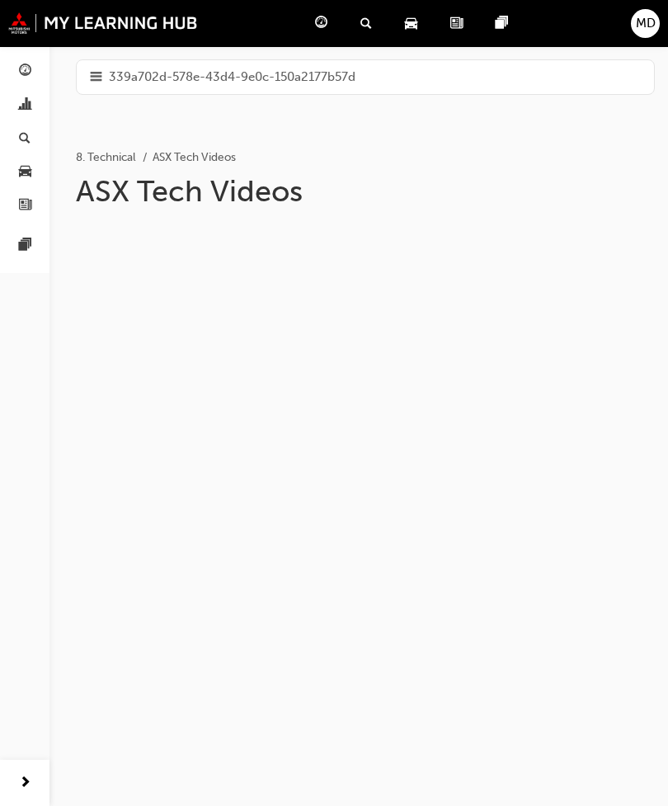
click at [351, 76] on span "339a702d-578e-43d4-9e0c-150a2177b57d" at bounding box center [232, 77] width 247 height 19
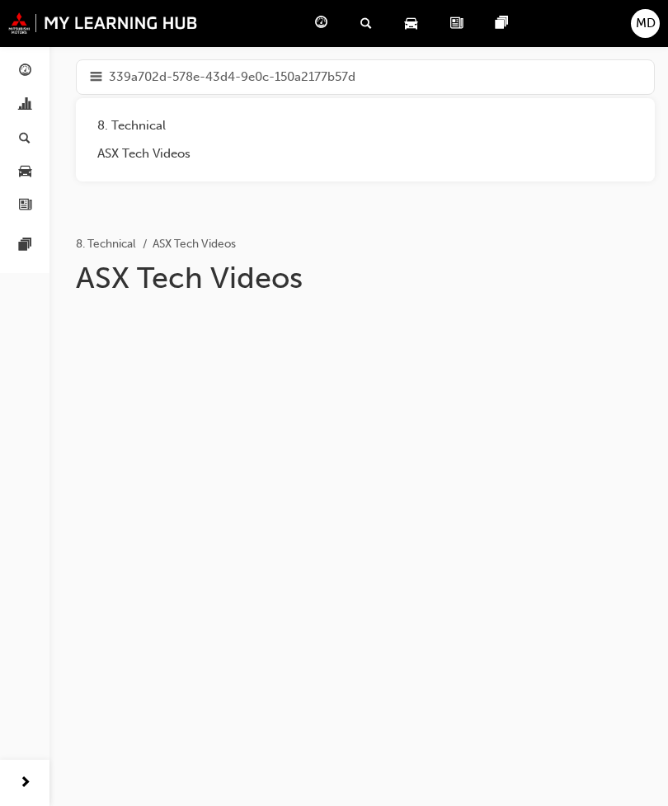
click at [440, 141] on link "ASX Tech Videos" at bounding box center [365, 153] width 553 height 29
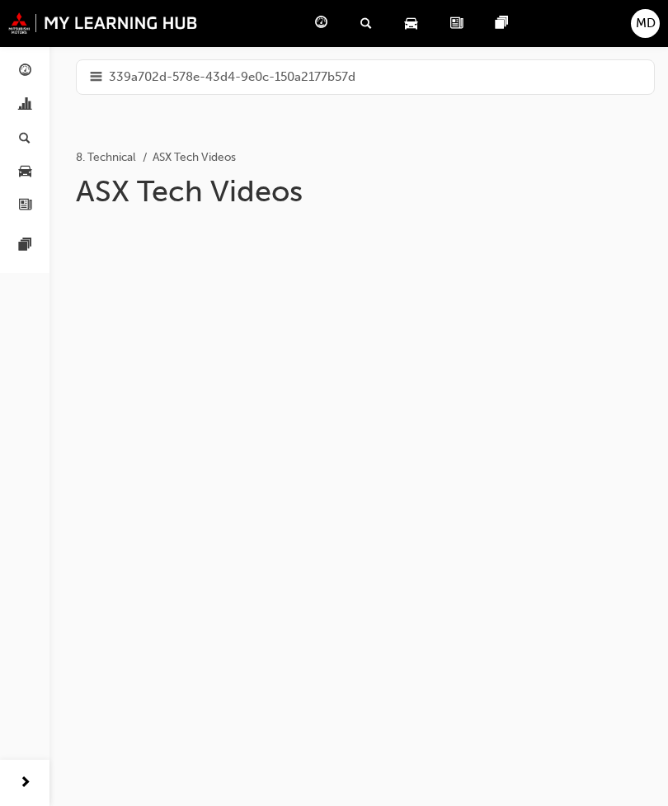
click at [385, 188] on h1 "ASX Tech Videos" at bounding box center [309, 191] width 467 height 36
click at [423, 130] on div "8. Technical ASX Tech Videos" at bounding box center [359, 144] width 566 height 46
click at [435, 68] on div "339a702d-578e-43d4-9e0c-150a2177b57d" at bounding box center [365, 76] width 579 height 35
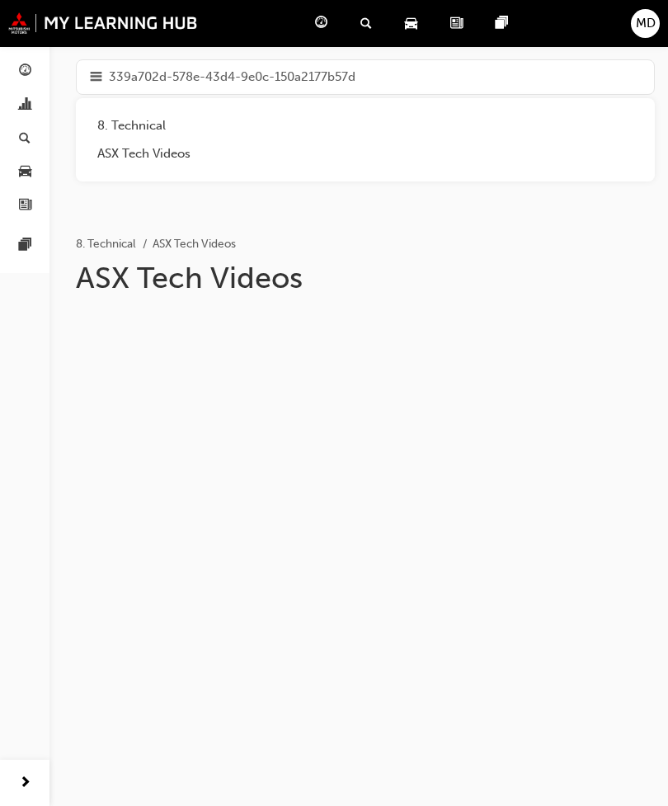
click at [361, 120] on div "8. Technical" at bounding box center [365, 125] width 536 height 19
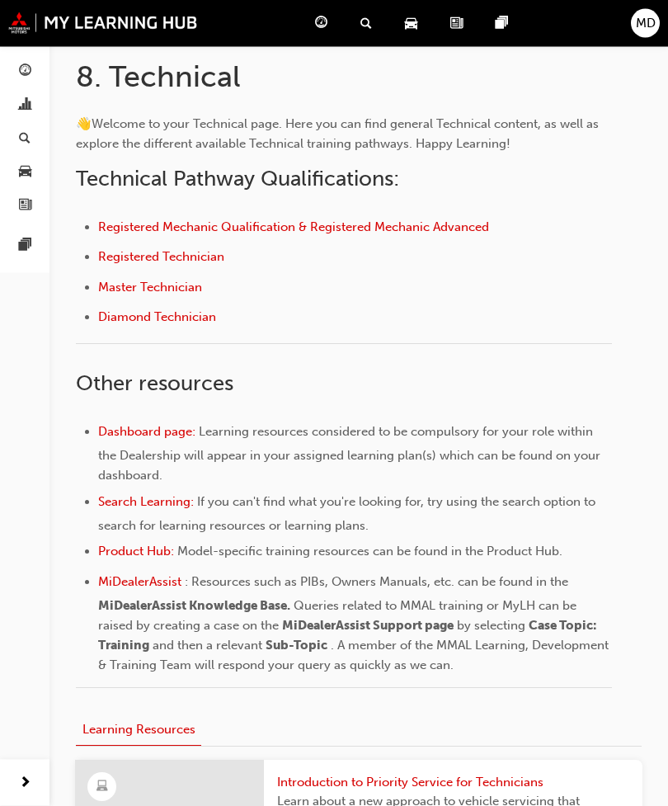
scroll to position [303, 0]
click at [505, 230] on li "Registered Mechanic Qualification & Registered Mechanic Advanced" at bounding box center [355, 228] width 514 height 24
click at [476, 219] on span "Registered Mechanic Qualification & Registered Mechanic Advanced" at bounding box center [293, 226] width 391 height 15
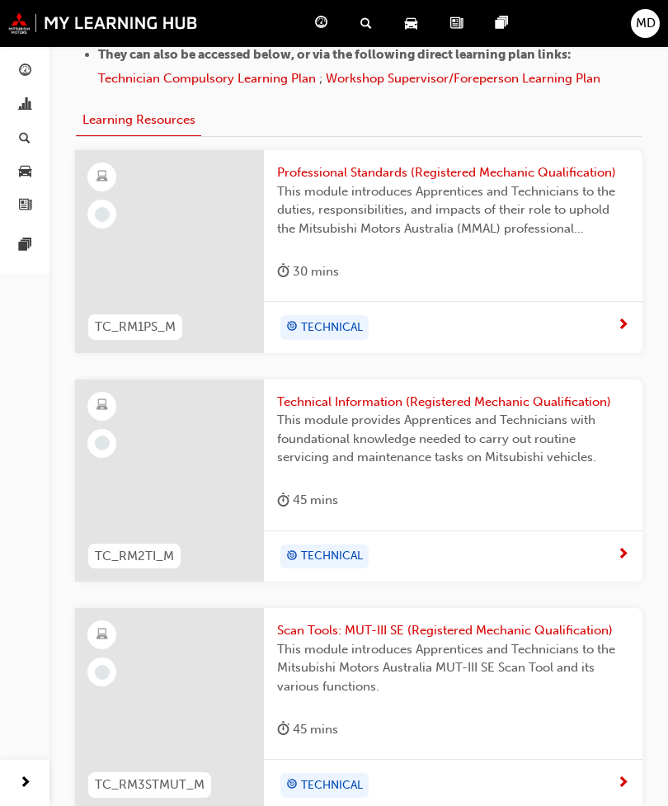
scroll to position [1205, 0]
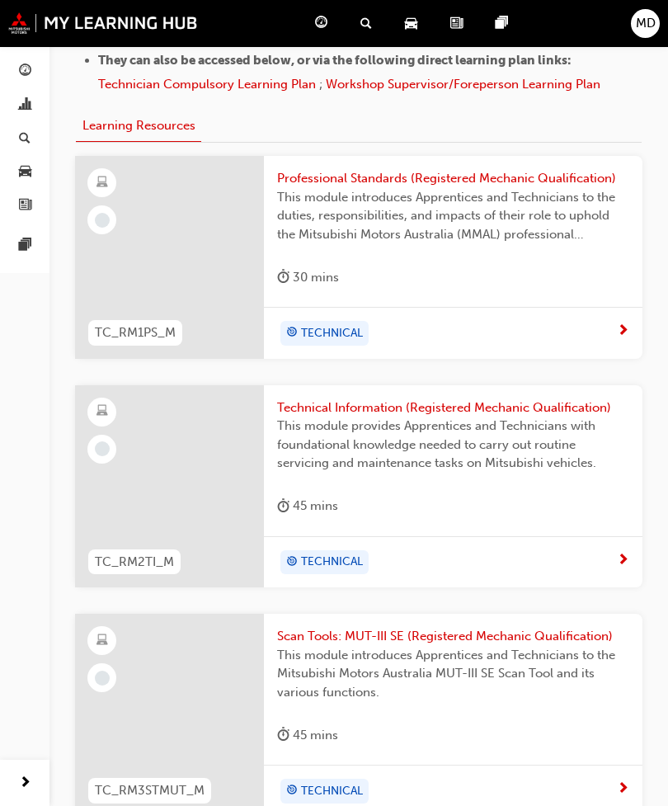
click at [599, 322] on div "TECHNICAL" at bounding box center [447, 333] width 340 height 25
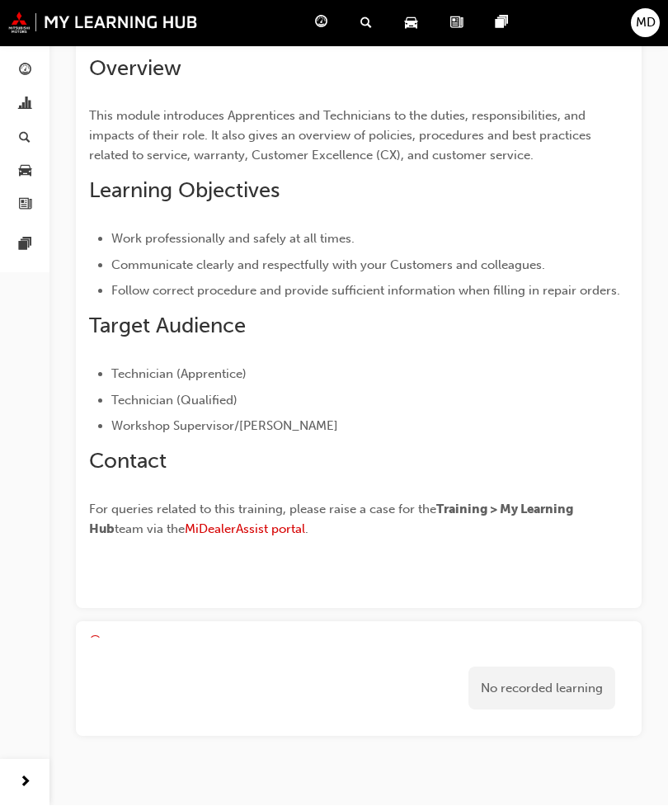
scroll to position [208, 0]
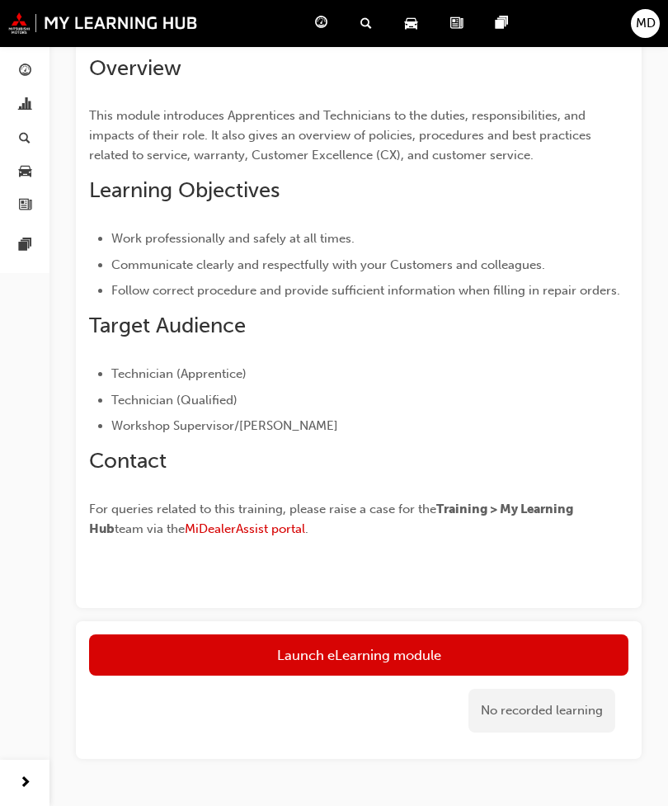
click at [568, 663] on link "Launch eLearning module" at bounding box center [359, 655] width 540 height 41
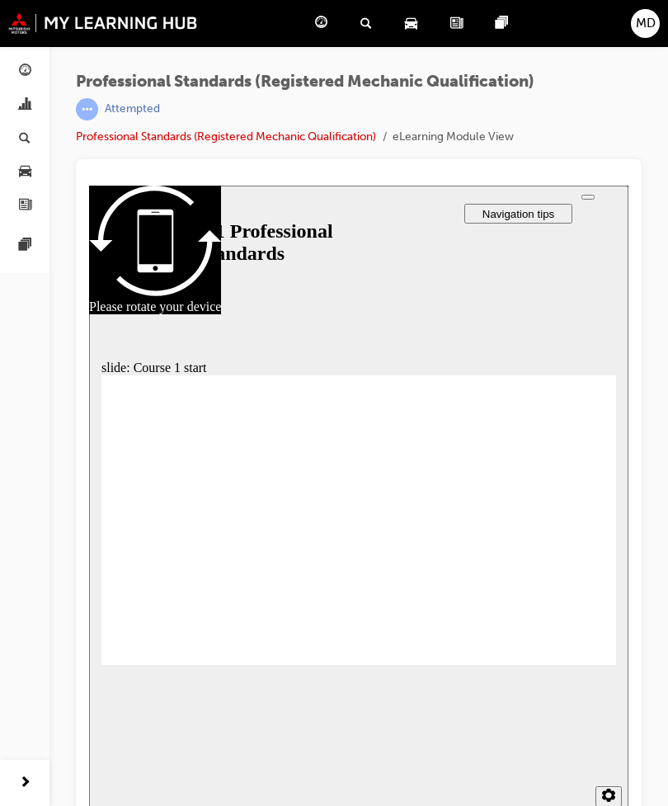
scroll to position [18, 0]
